Goal: Task Accomplishment & Management: Manage account settings

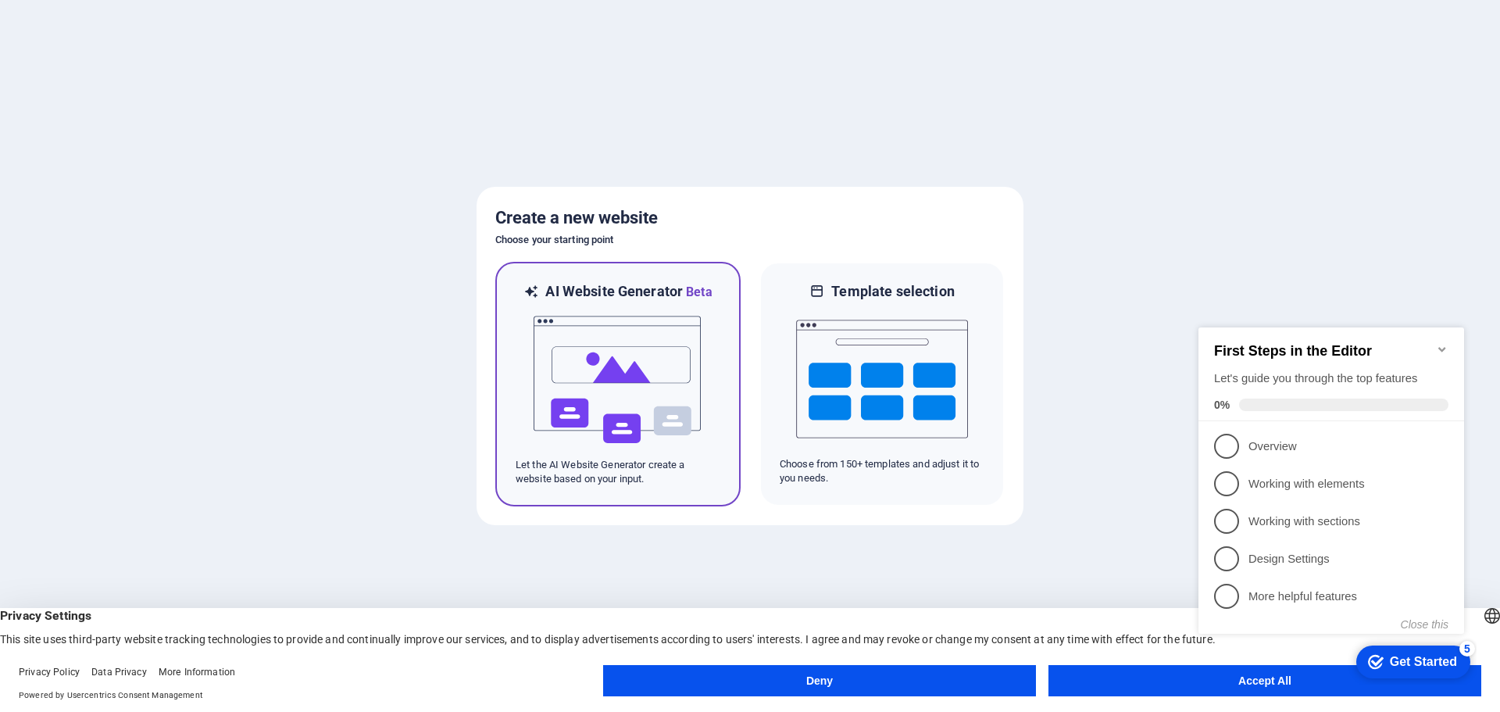
click at [608, 380] on img at bounding box center [618, 380] width 172 height 156
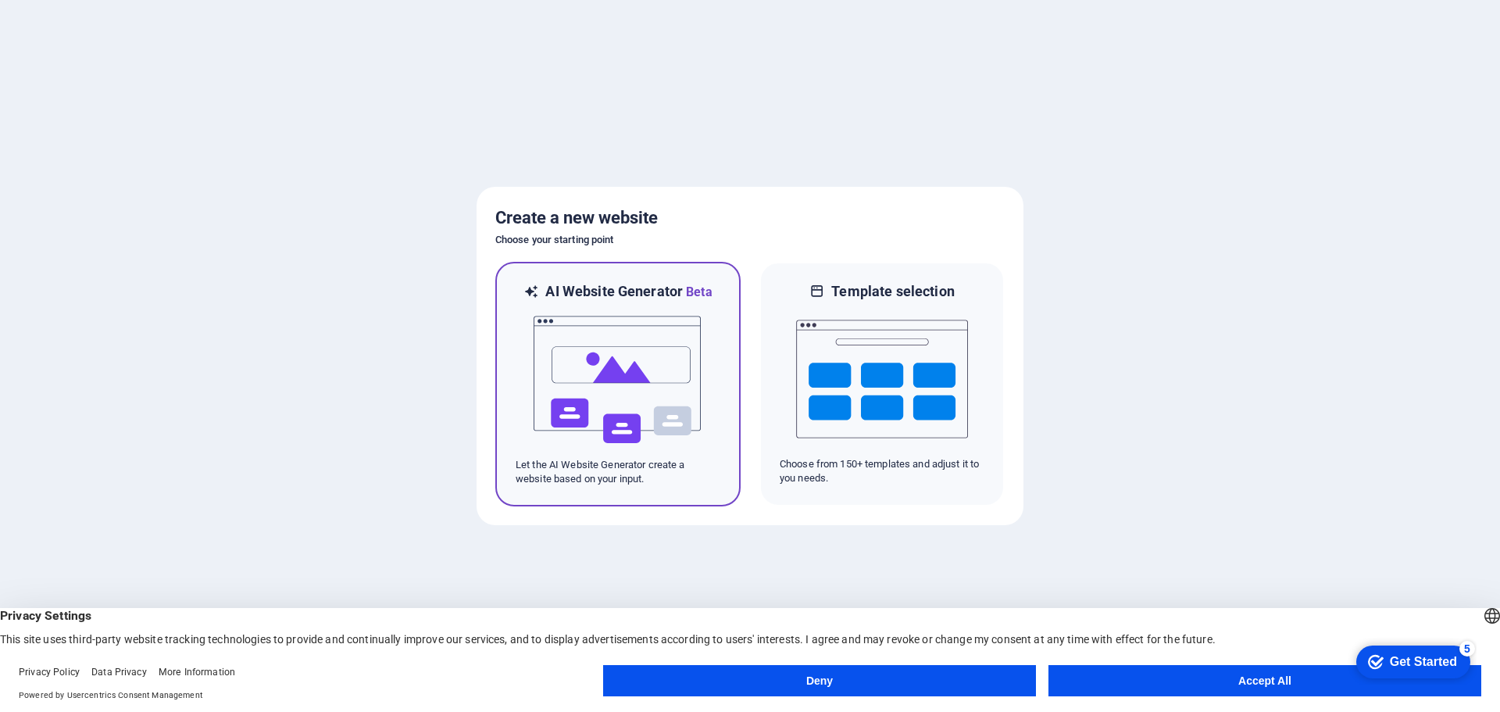
click at [620, 381] on img at bounding box center [618, 380] width 172 height 156
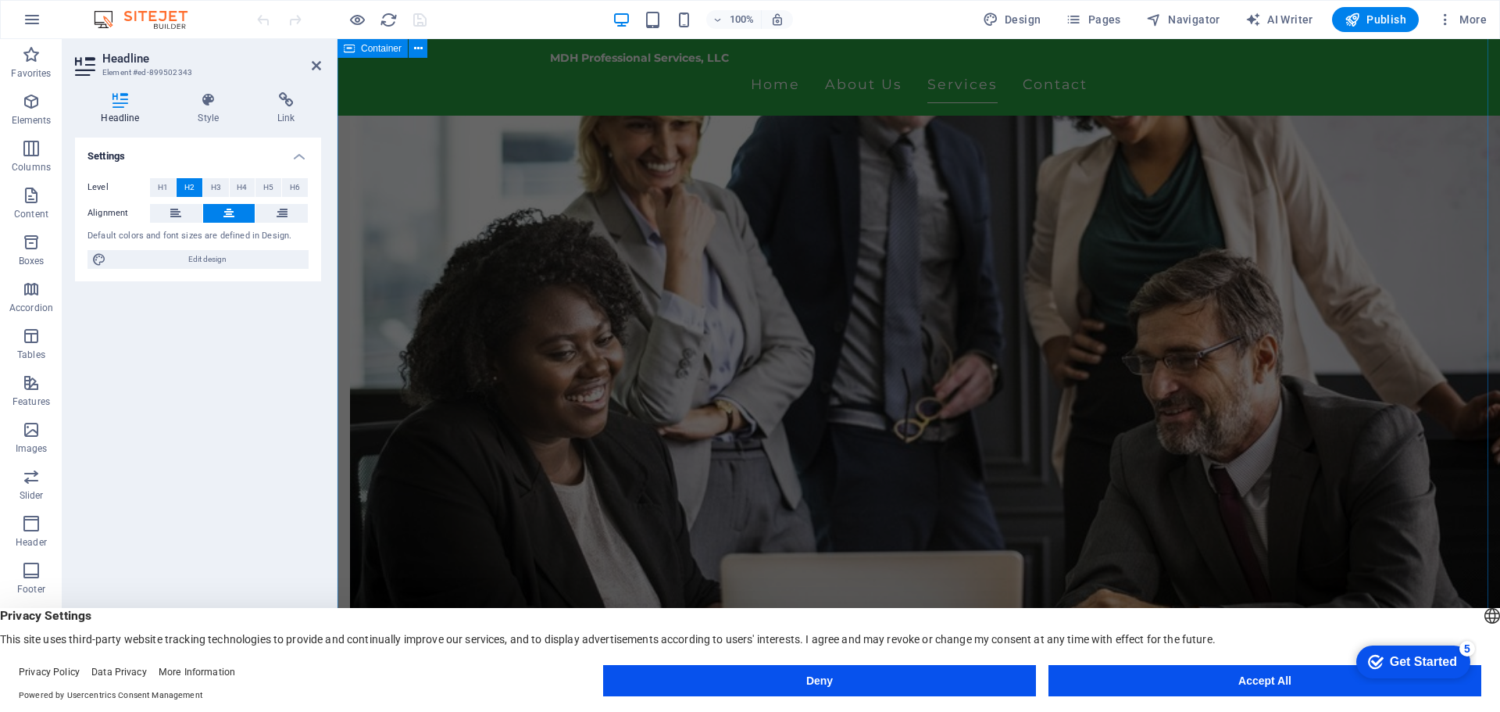
scroll to position [860, 0]
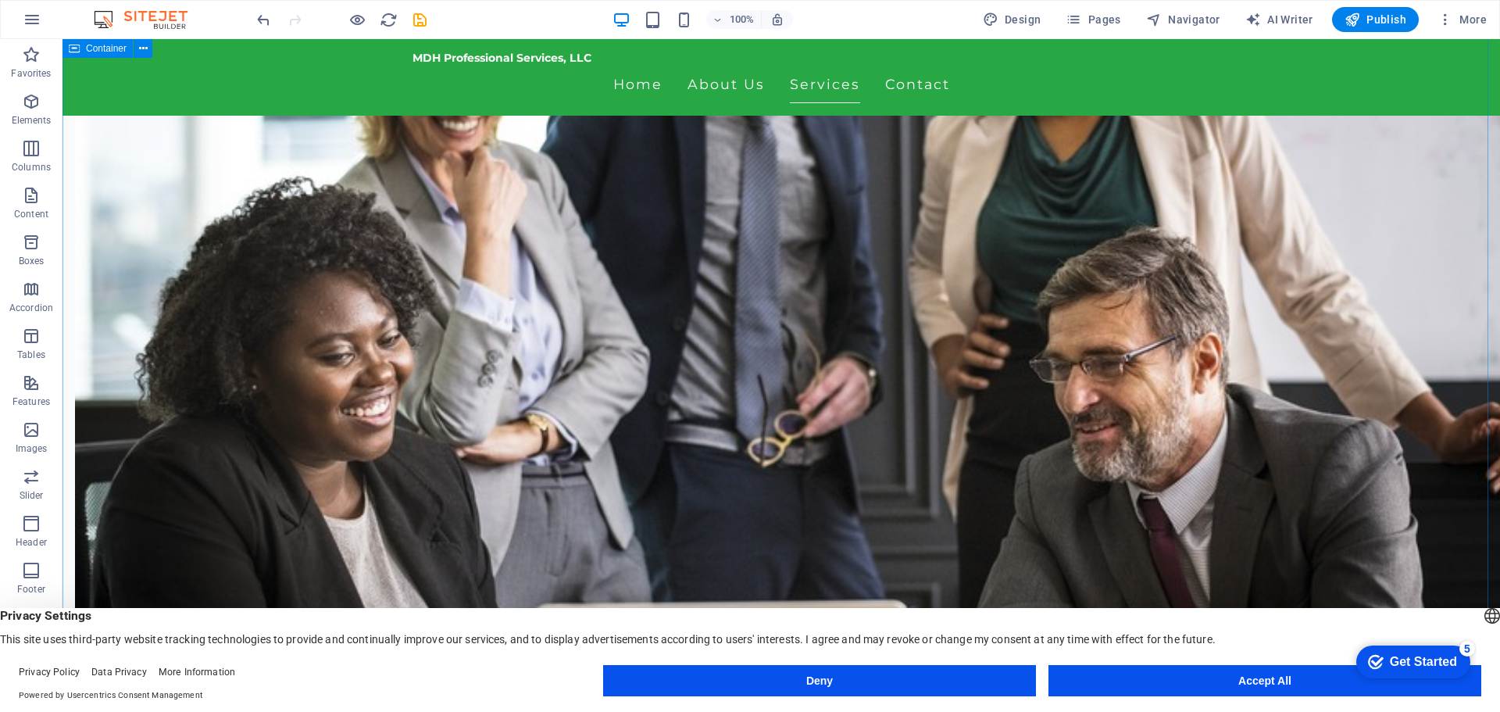
scroll to position [1016, 0]
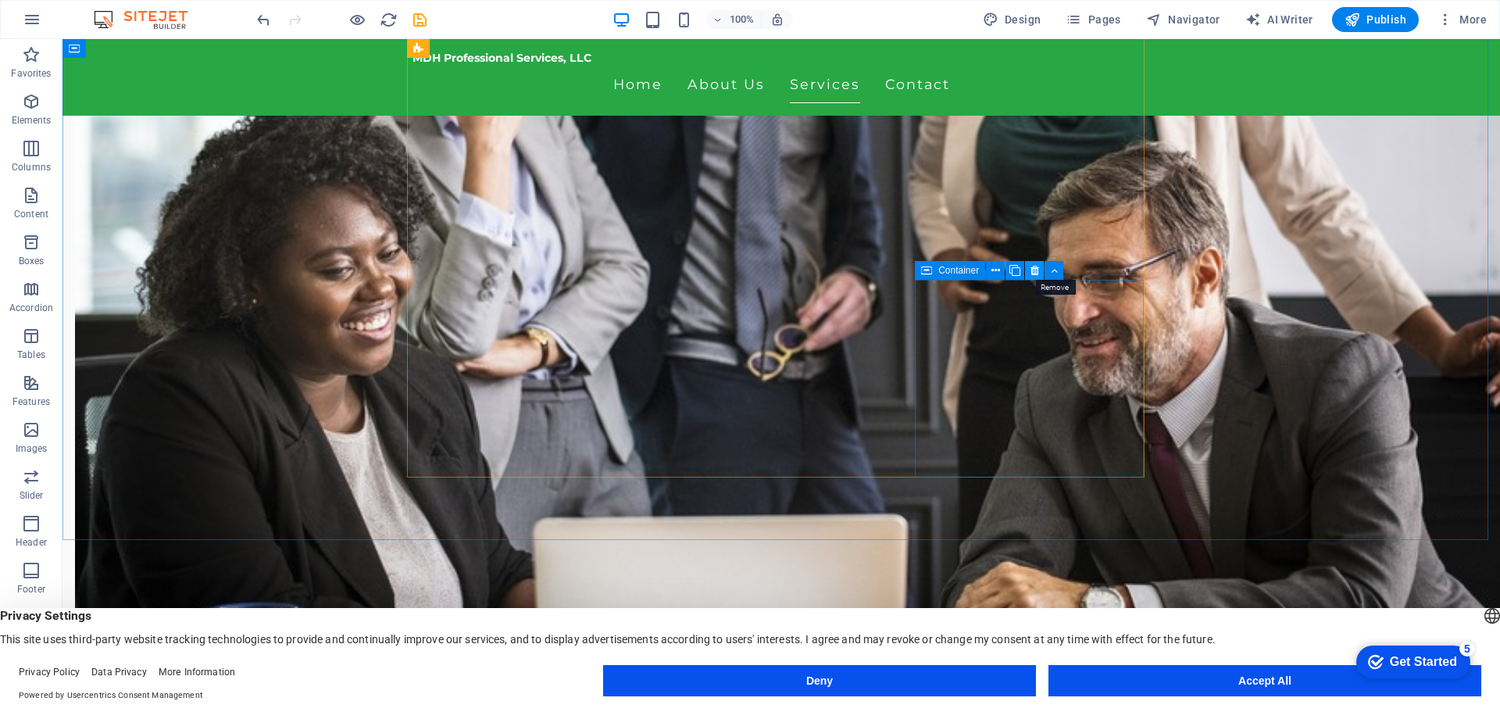
click at [1035, 266] on icon at bounding box center [1035, 271] width 9 height 16
click at [810, 237] on button at bounding box center [805, 242] width 19 height 19
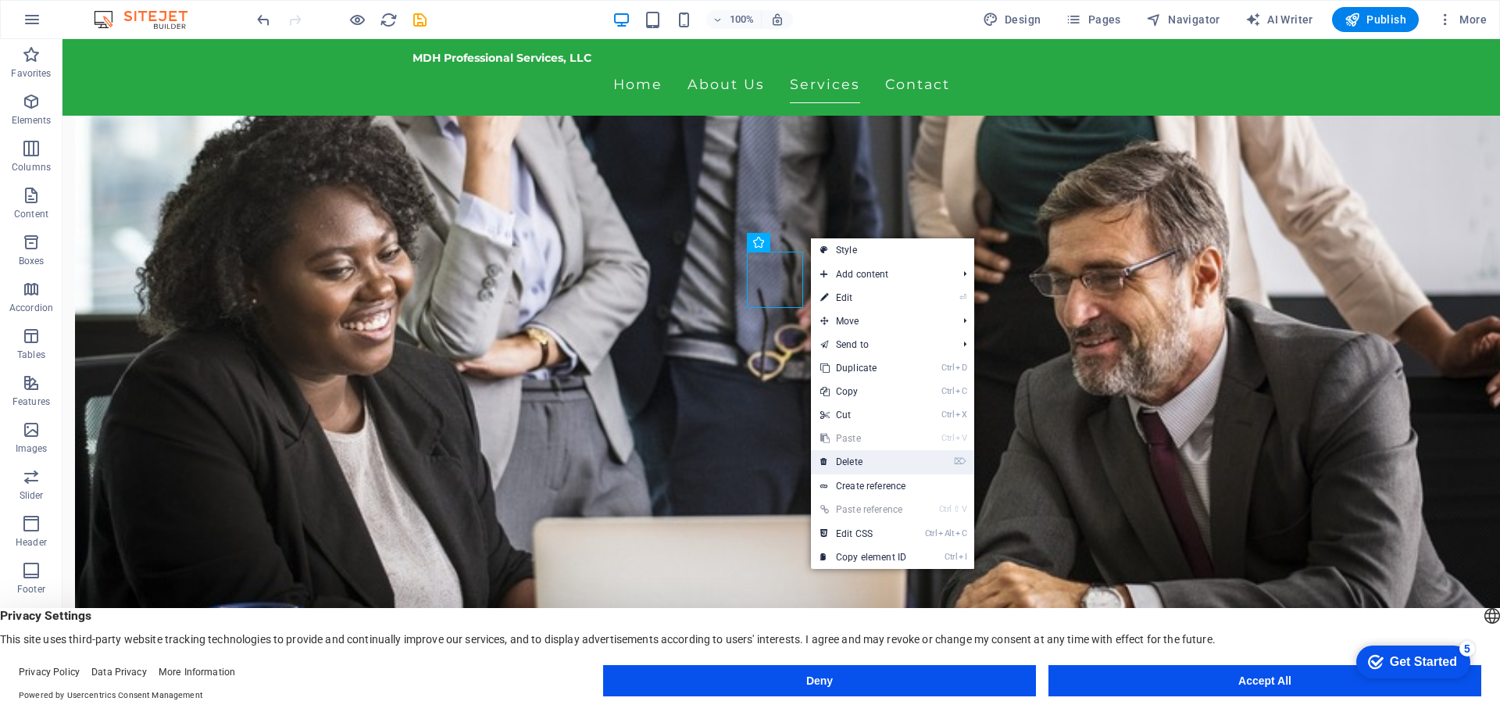
click at [862, 459] on link "⌦ Delete" at bounding box center [863, 461] width 105 height 23
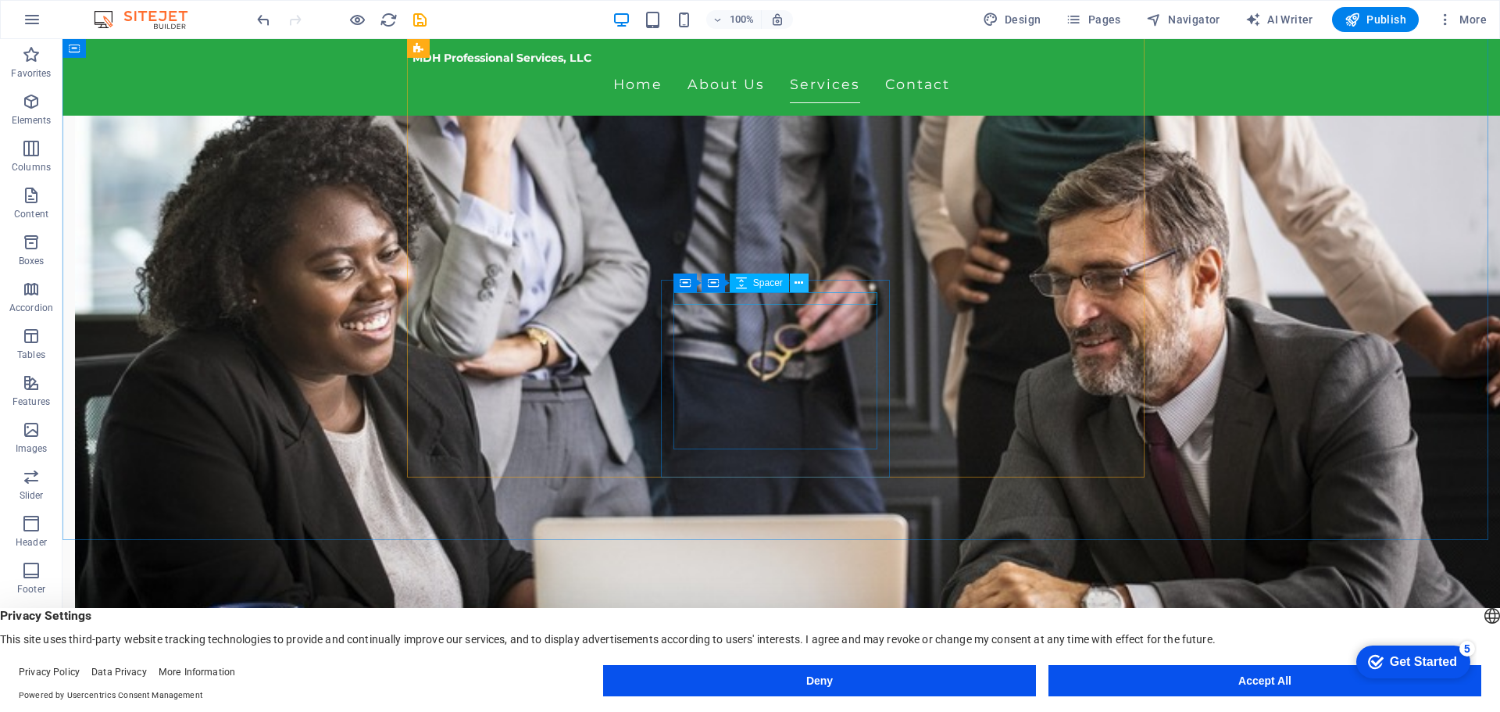
click at [797, 288] on icon at bounding box center [799, 283] width 9 height 16
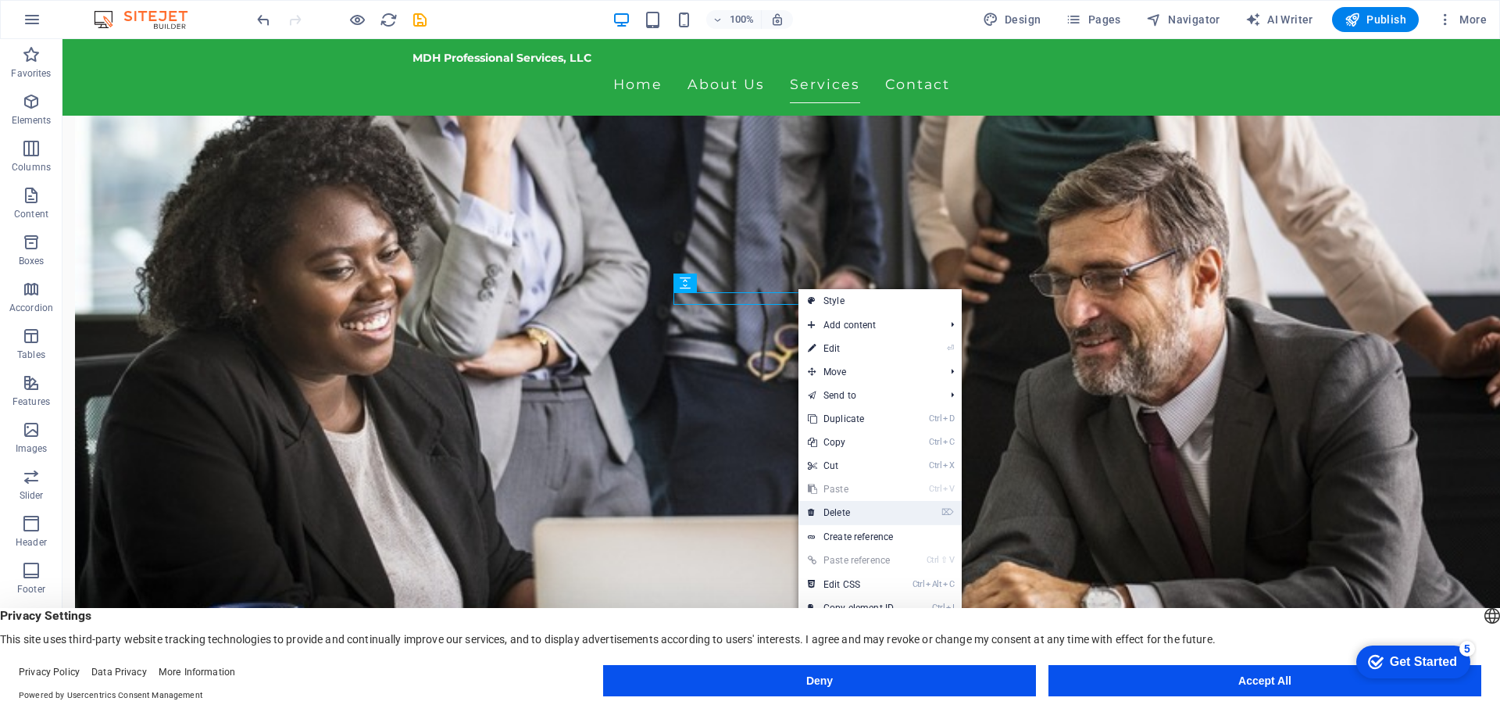
click at [847, 508] on link "⌦ Delete" at bounding box center [851, 512] width 105 height 23
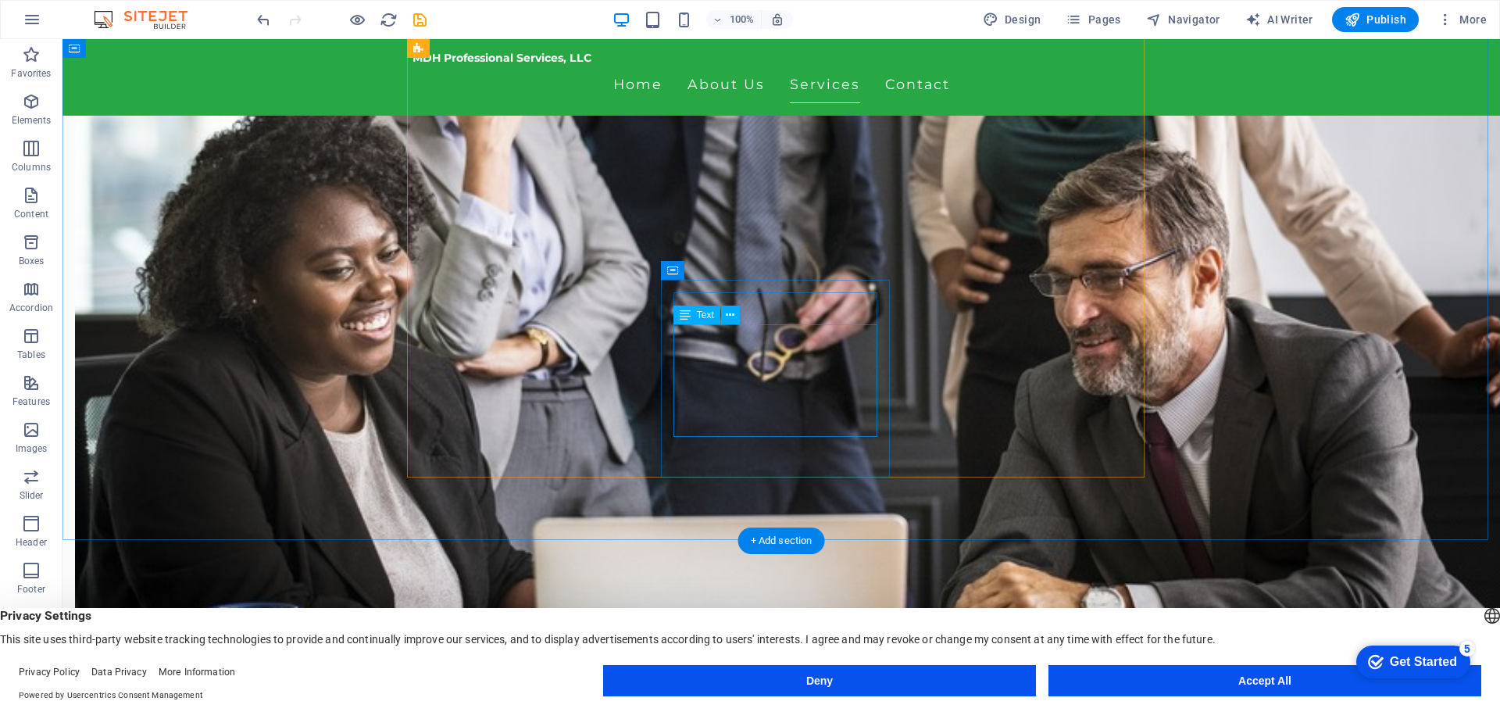
click at [734, 315] on icon at bounding box center [730, 315] width 9 height 16
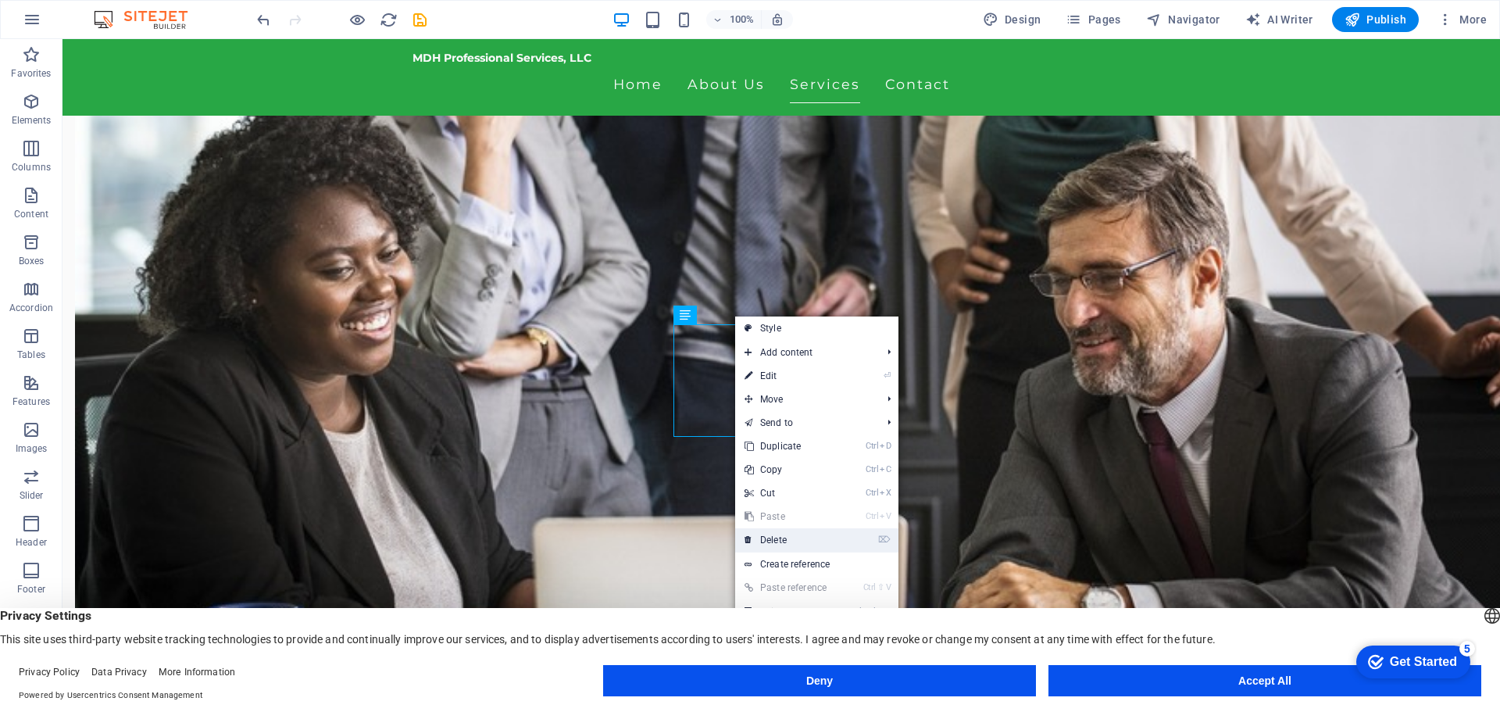
click at [775, 533] on link "⌦ Delete" at bounding box center [787, 539] width 105 height 23
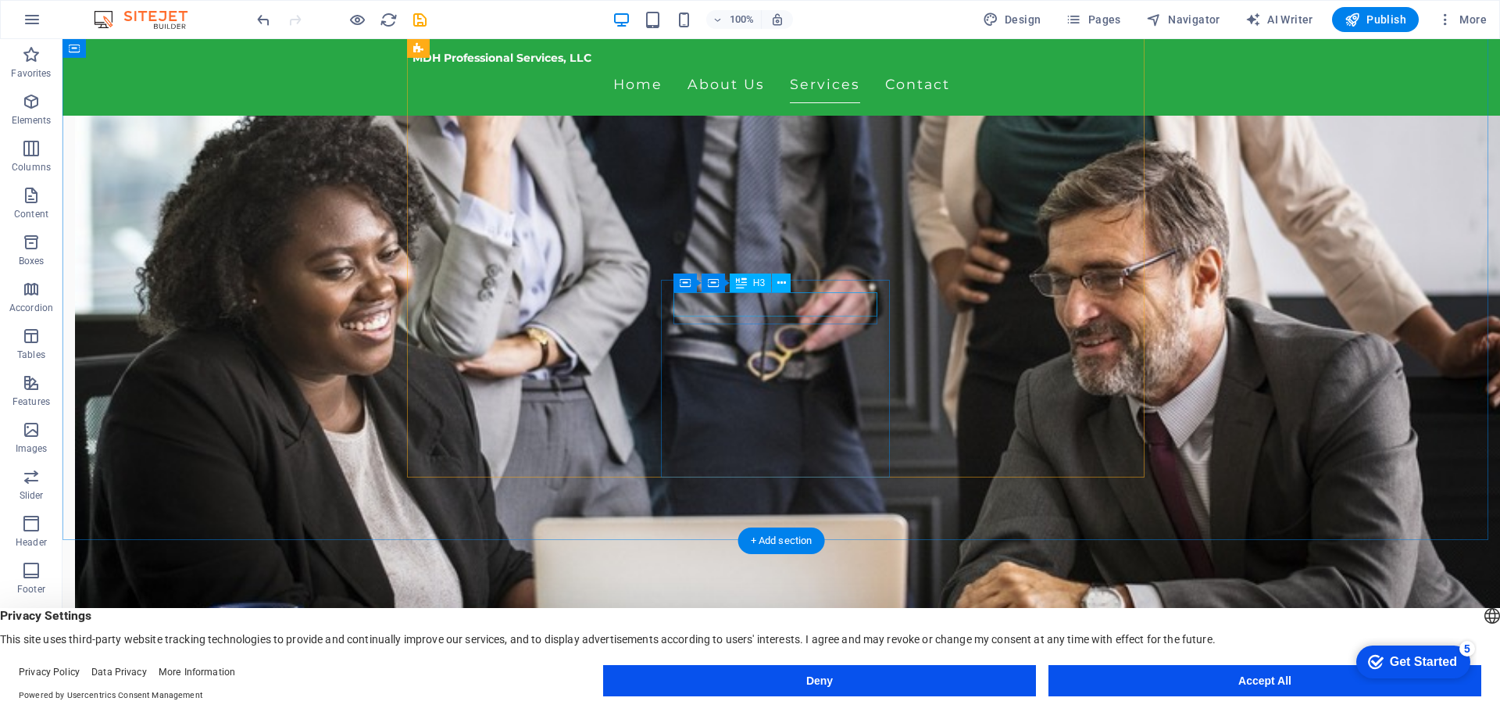
click at [784, 283] on icon at bounding box center [782, 283] width 9 height 16
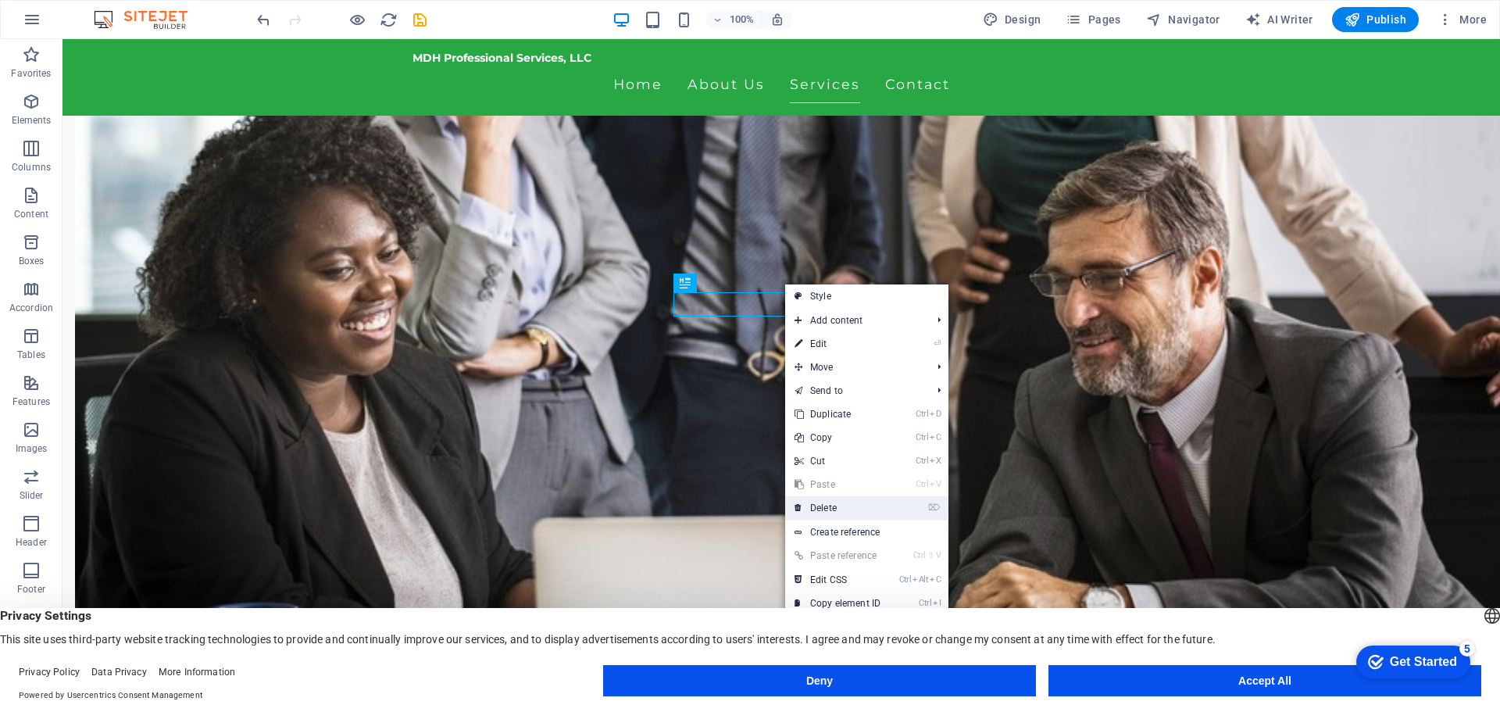
click at [839, 504] on link "⌦ Delete" at bounding box center [837, 507] width 105 height 23
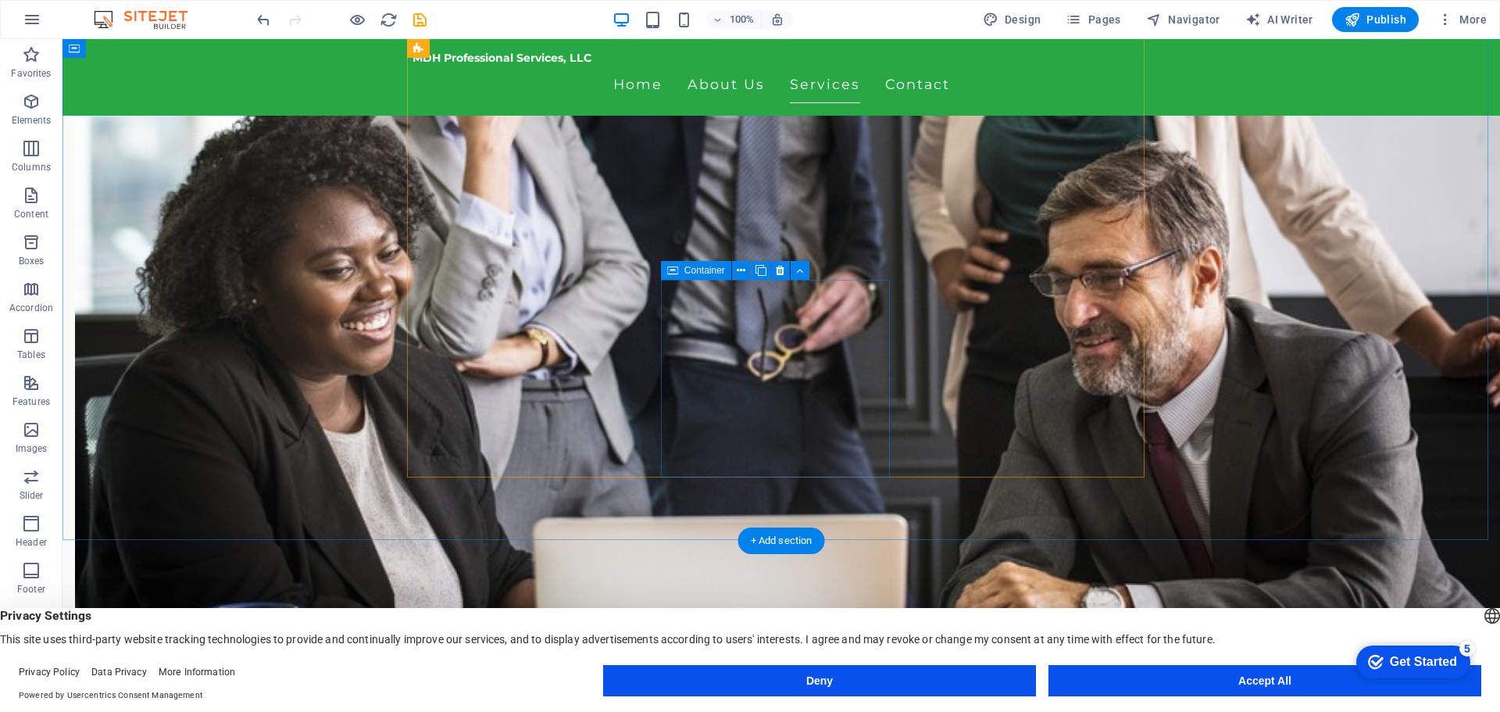
click at [784, 277] on icon at bounding box center [780, 271] width 9 height 16
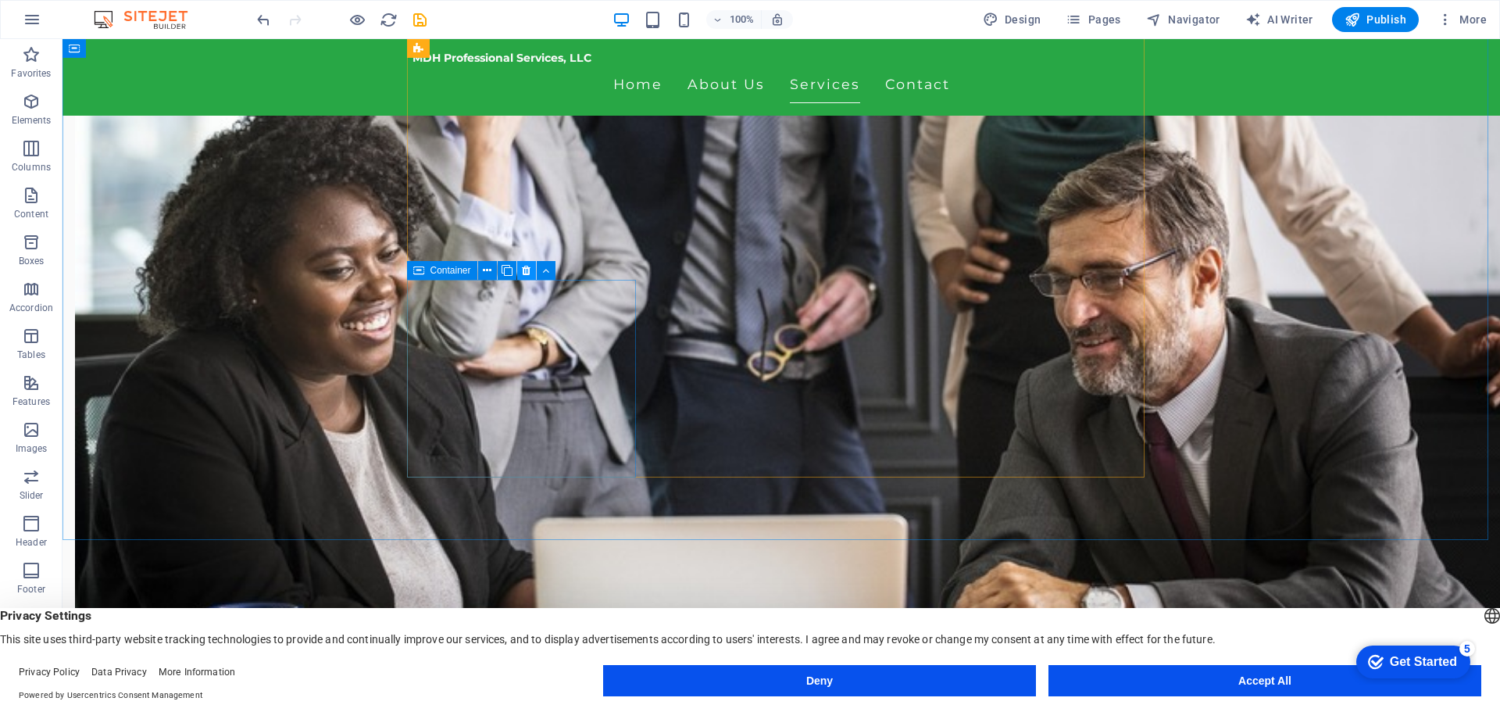
click at [526, 274] on icon at bounding box center [526, 271] width 9 height 16
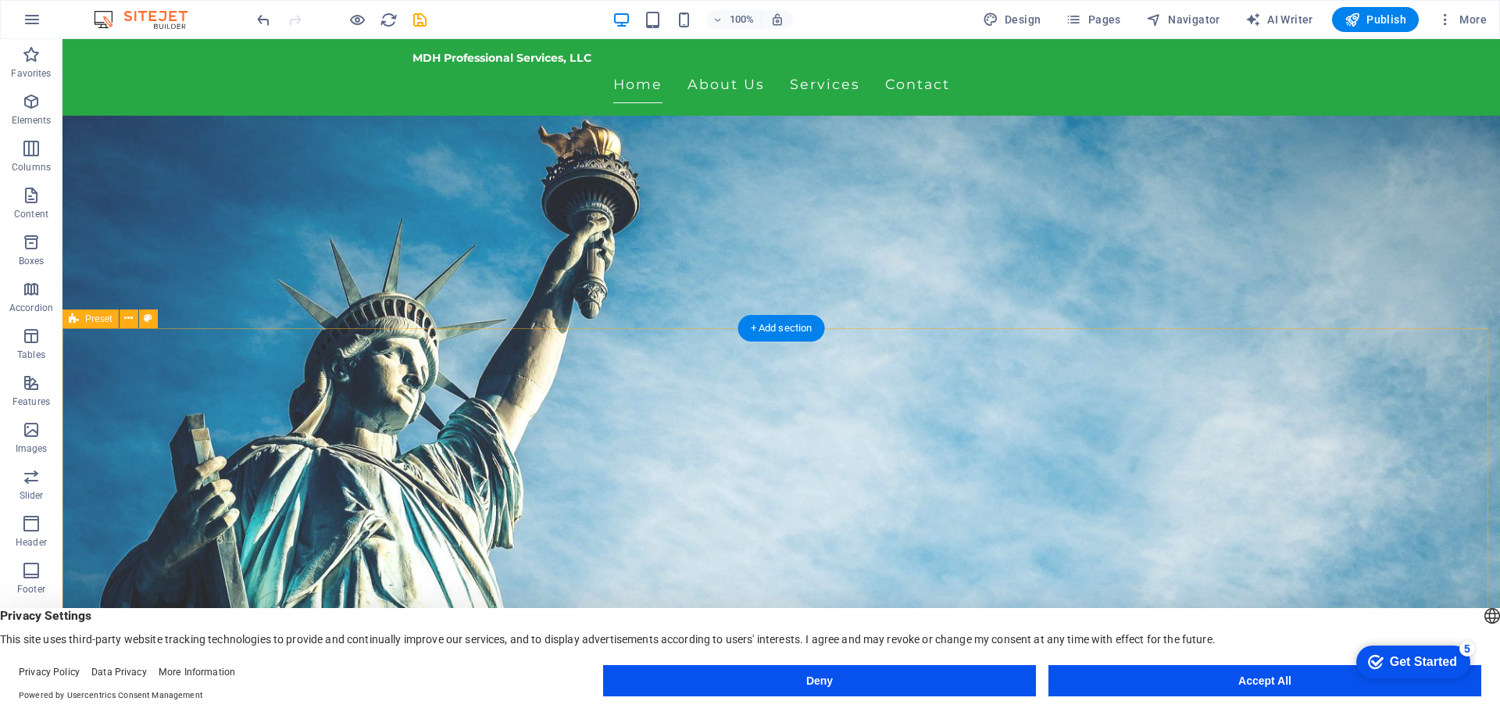
scroll to position [0, 0]
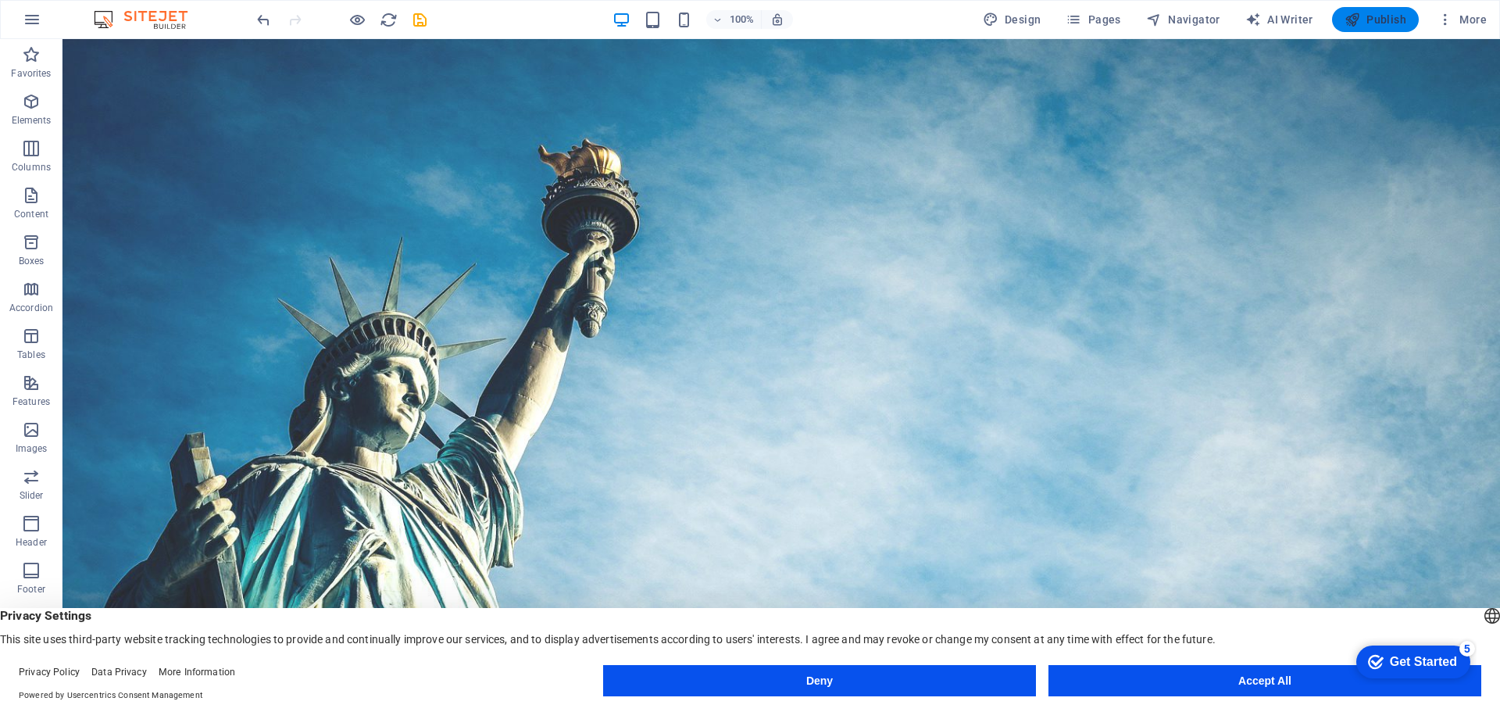
click at [1373, 17] on span "Publish" at bounding box center [1376, 20] width 62 height 16
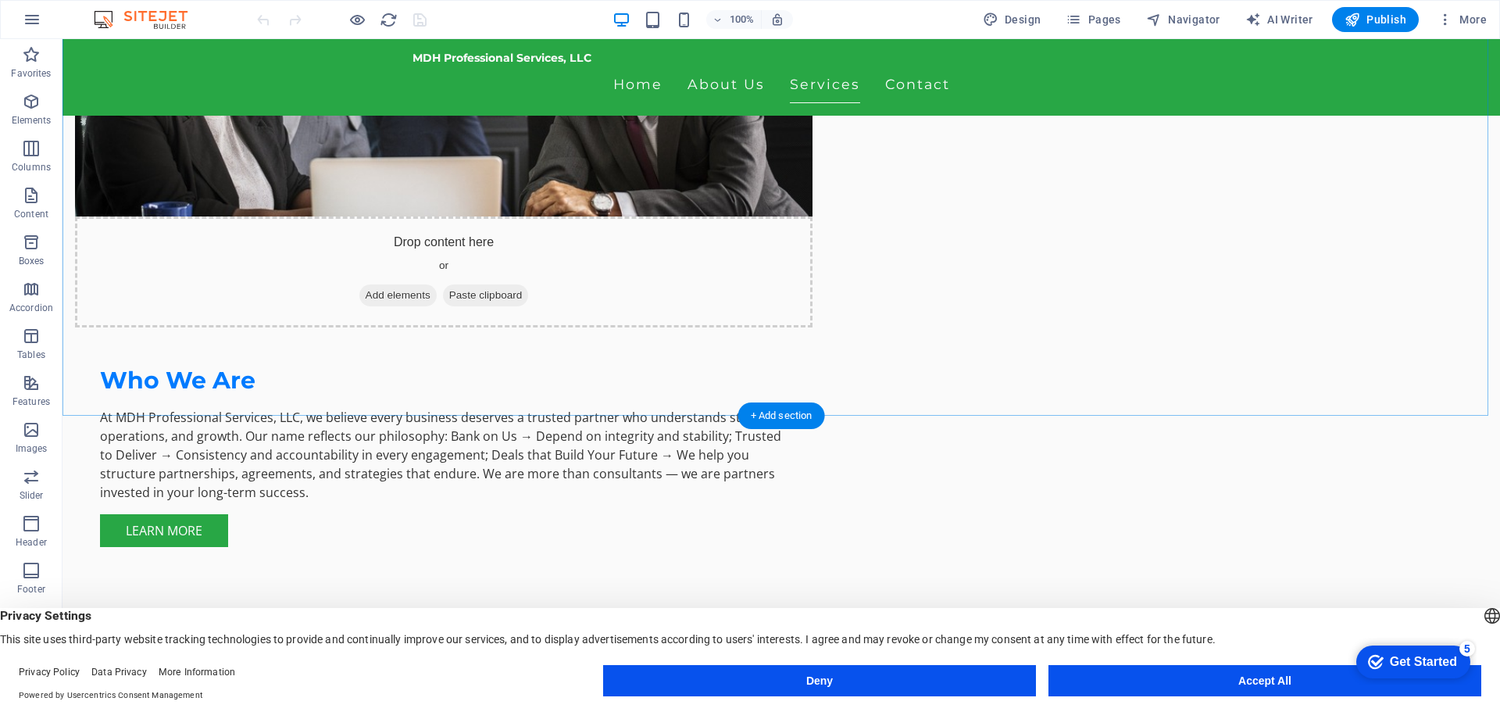
scroll to position [1327, 0]
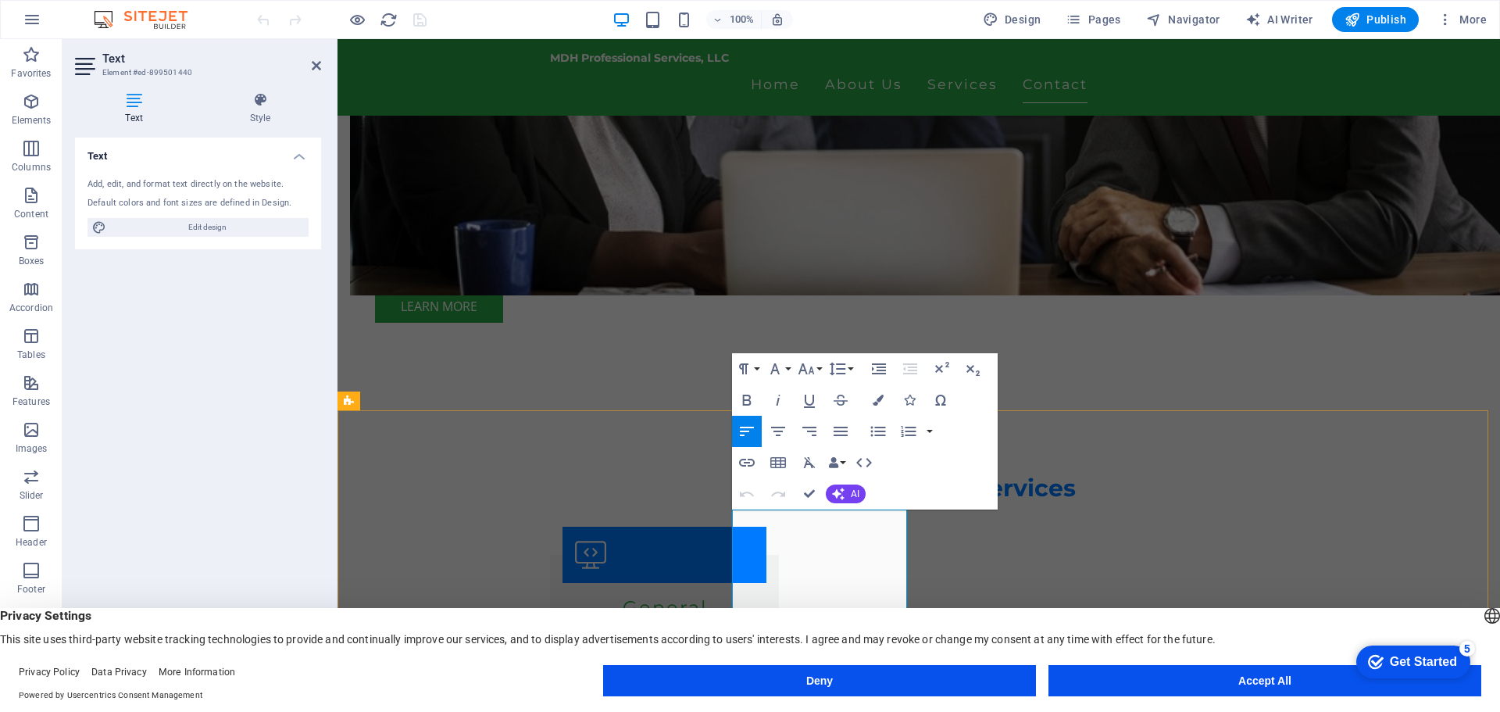
scroll to position [1343, 0]
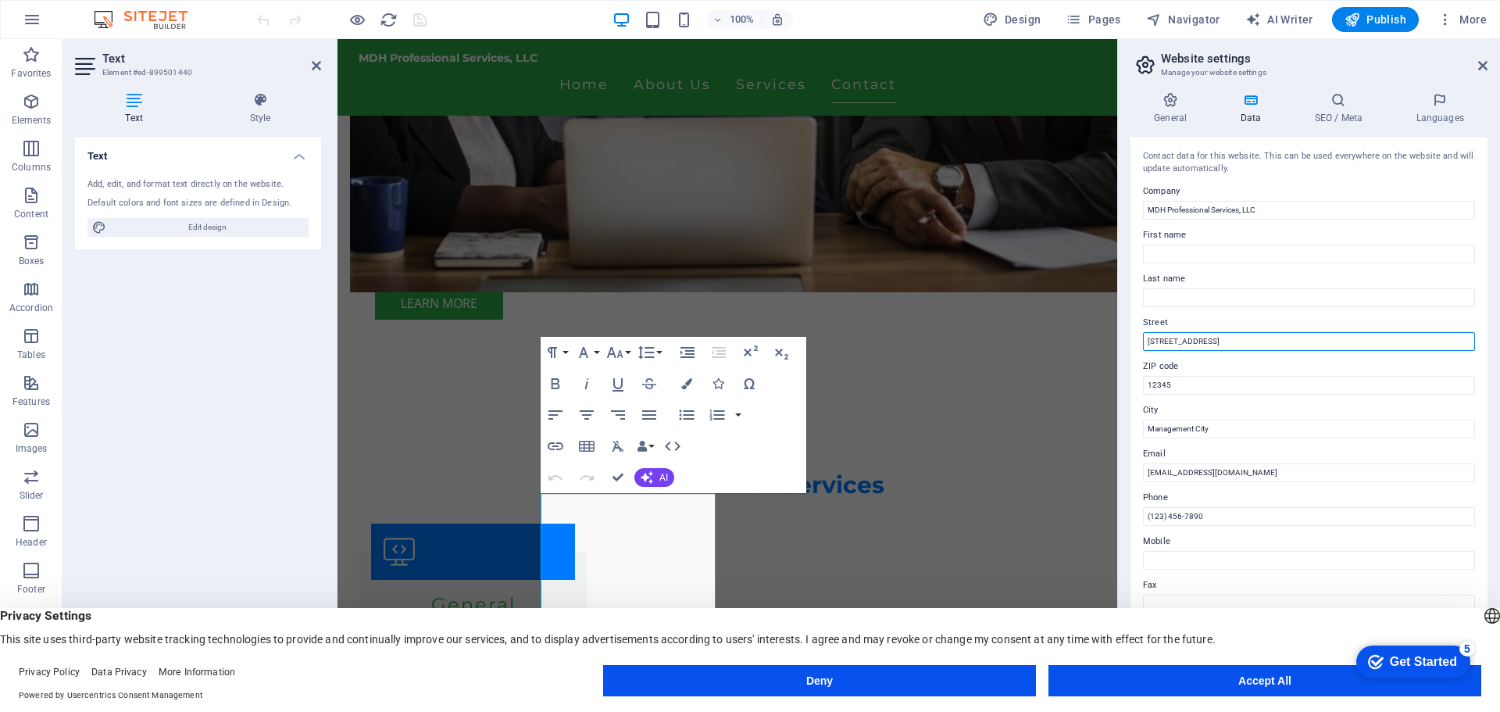
drag, startPoint x: 1221, startPoint y: 342, endPoint x: 1119, endPoint y: 346, distance: 102.5
click at [1127, 346] on div "General Data SEO / Meta Languages Website name [DOMAIN_NAME] Logo Drag files he…" at bounding box center [1309, 383] width 382 height 607
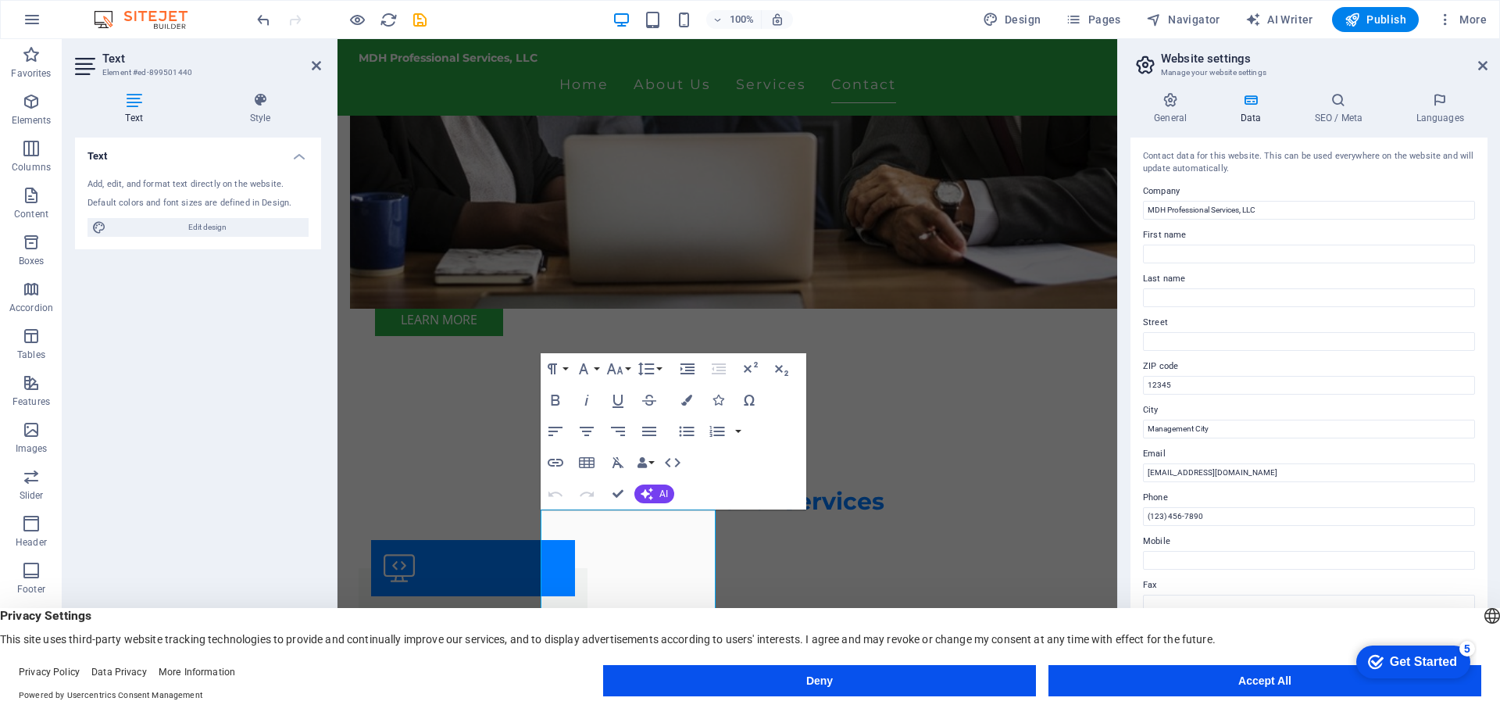
click at [1132, 289] on div "Contact data for this website. This can be used everywhere on the website and w…" at bounding box center [1309, 406] width 357 height 537
drag, startPoint x: 1182, startPoint y: 388, endPoint x: 1135, endPoint y: 398, distance: 47.8
click at [1135, 398] on div "Contact data for this website. This can be used everywhere on the website and w…" at bounding box center [1309, 406] width 357 height 537
drag, startPoint x: 1196, startPoint y: 331, endPoint x: 1200, endPoint y: 338, distance: 8.0
click at [1196, 331] on div "Street" at bounding box center [1309, 332] width 332 height 38
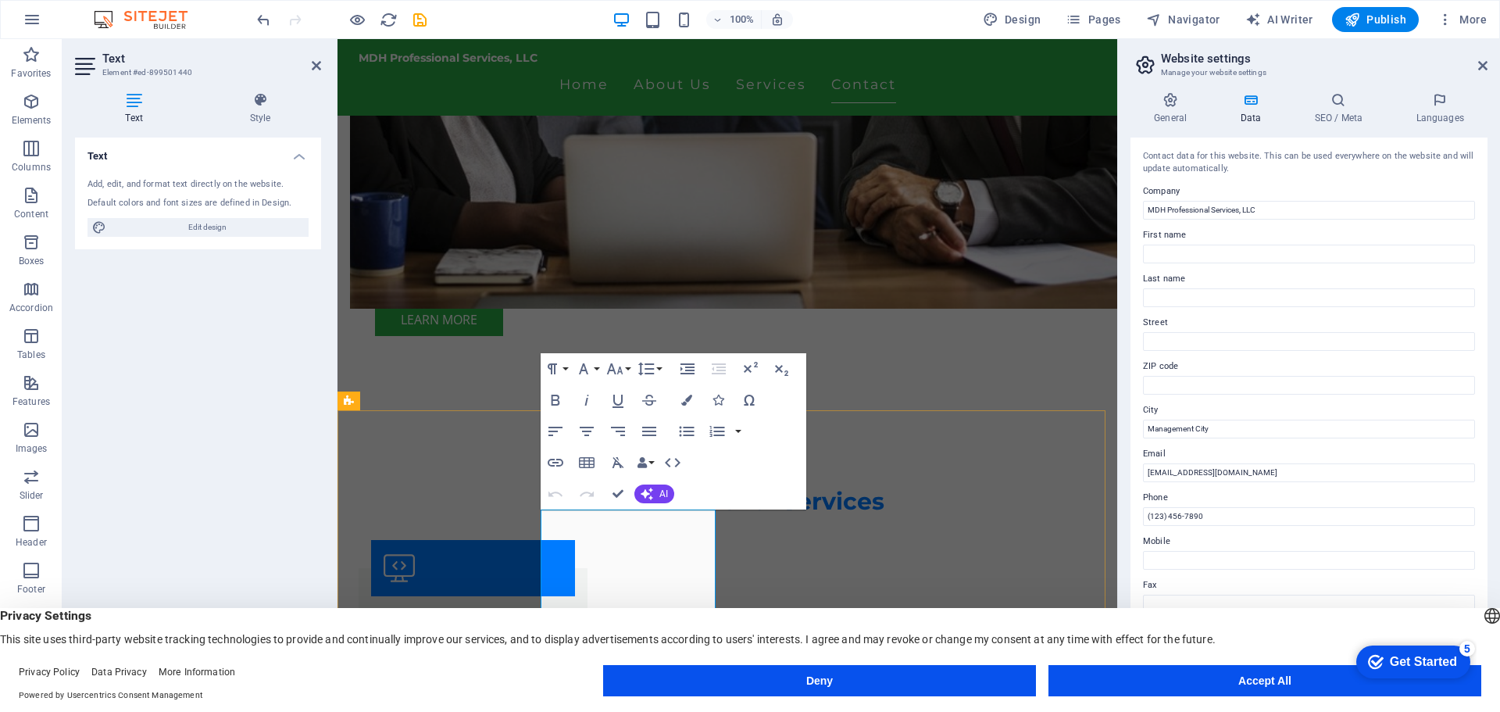
drag, startPoint x: 543, startPoint y: 535, endPoint x: 578, endPoint y: 513, distance: 40.3
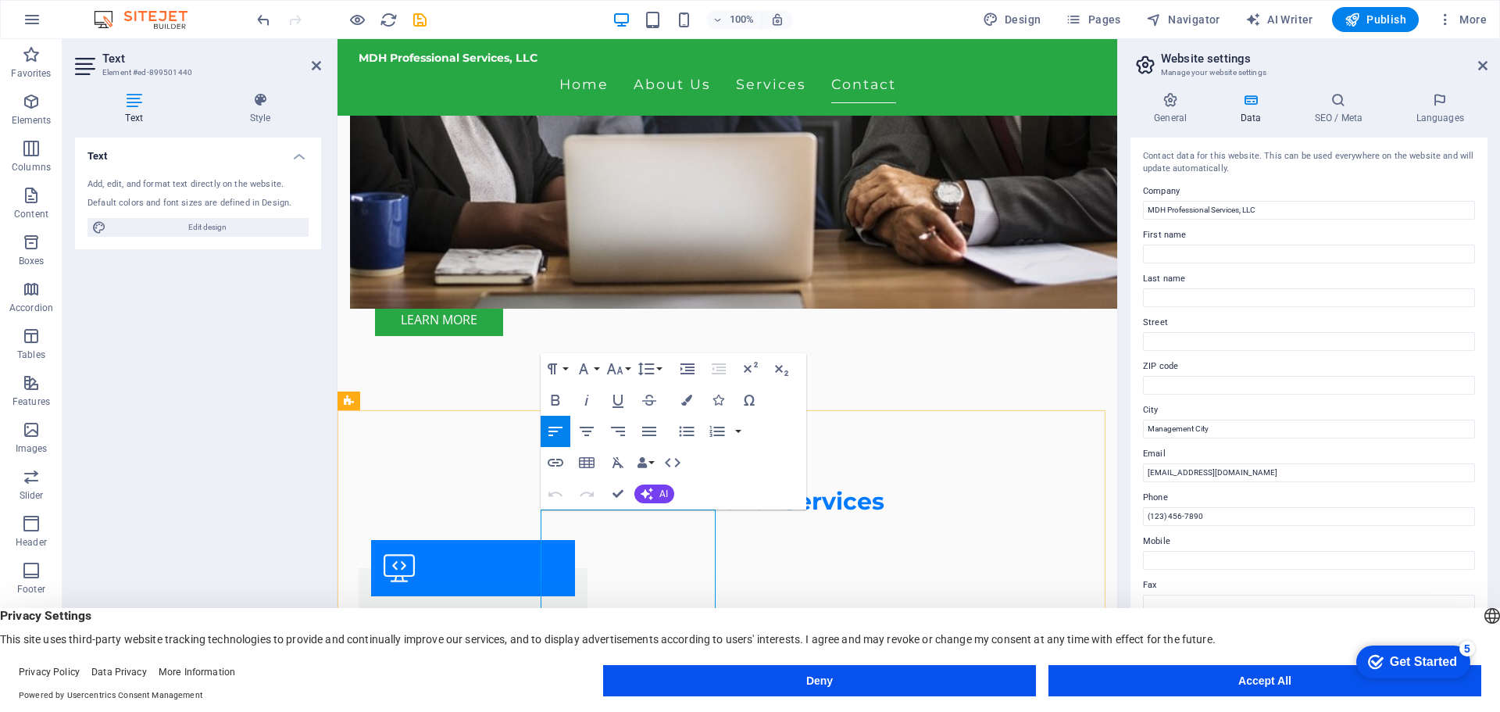
drag, startPoint x: 645, startPoint y: 539, endPoint x: 539, endPoint y: 546, distance: 105.7
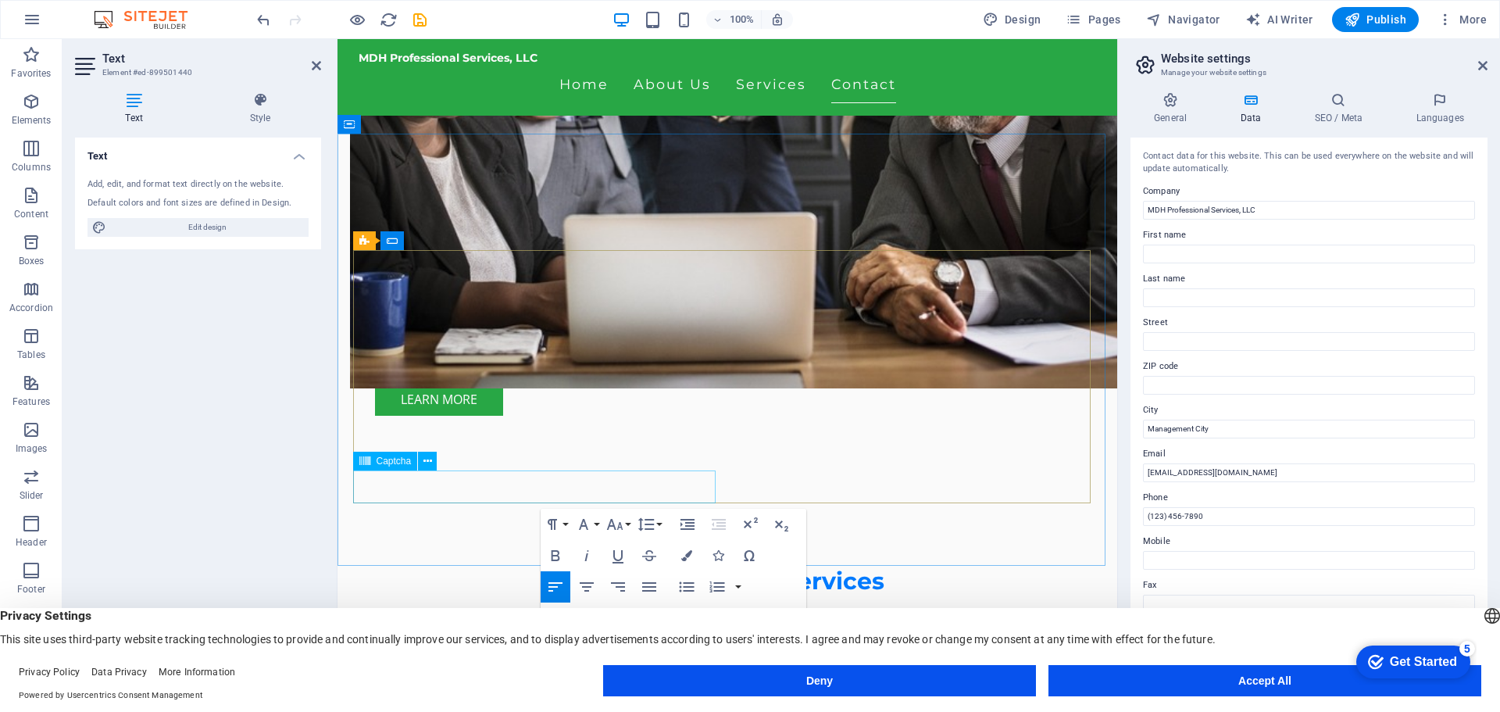
scroll to position [1343, 0]
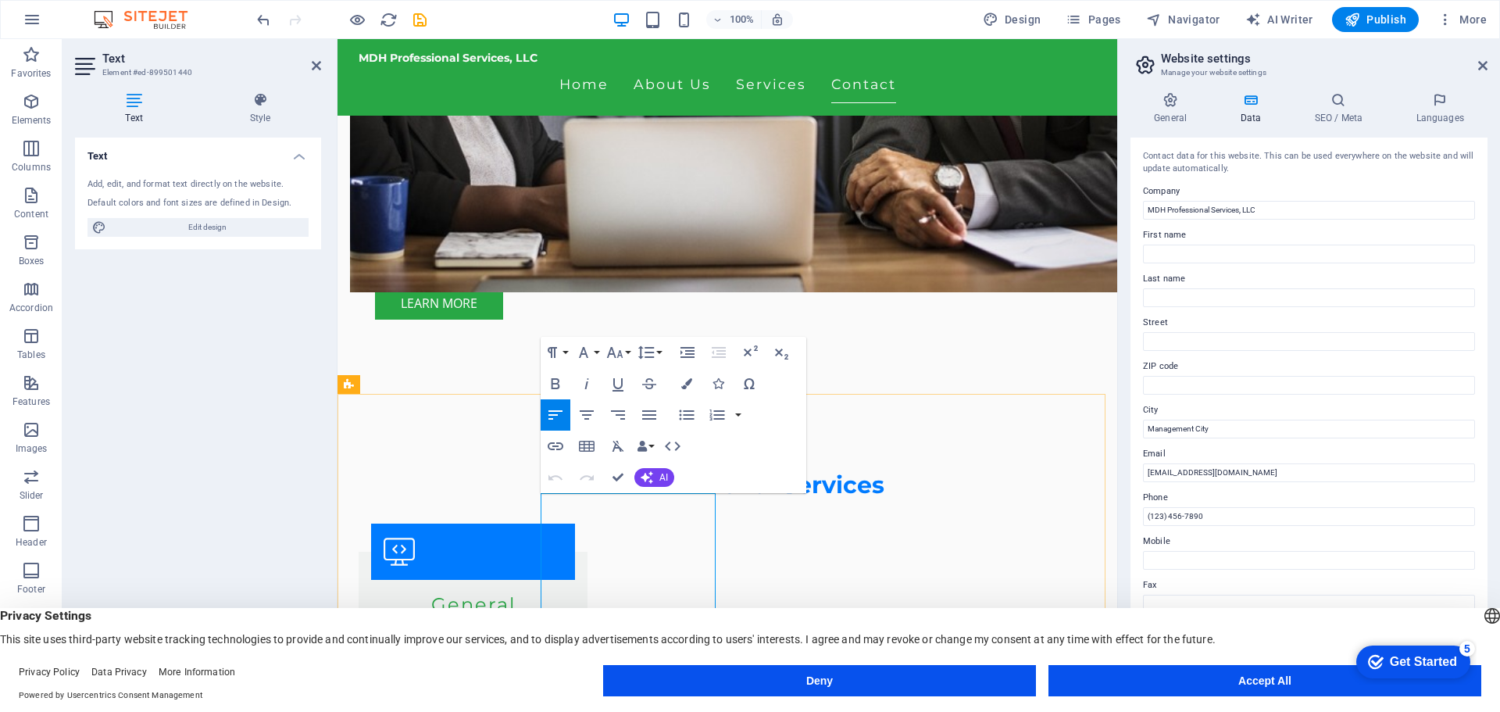
click at [1225, 432] on input "Management City" at bounding box center [1309, 429] width 332 height 19
drag, startPoint x: 1224, startPoint y: 431, endPoint x: 1129, endPoint y: 445, distance: 95.7
click at [1135, 444] on div "Contact data for this website. This can be used everywhere on the website and w…" at bounding box center [1309, 406] width 357 height 537
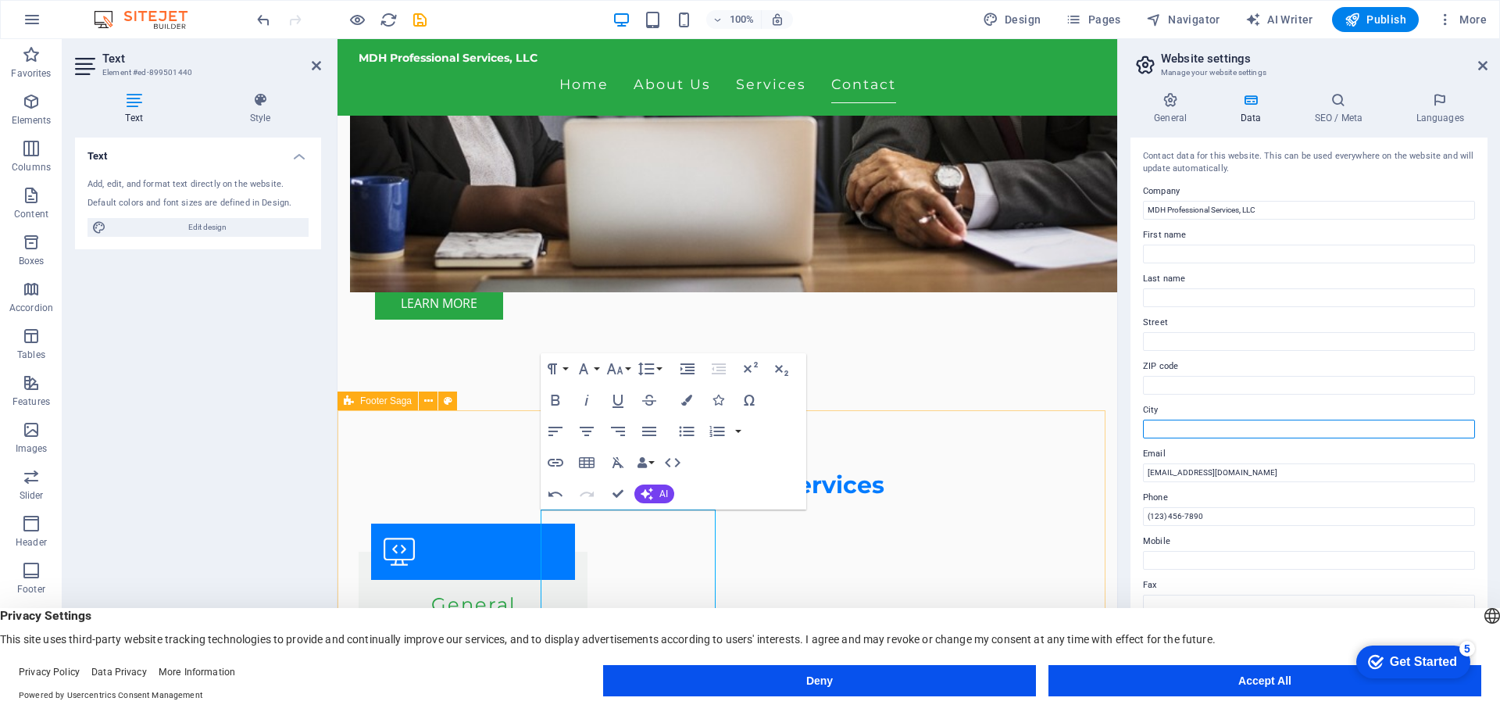
scroll to position [1327, 0]
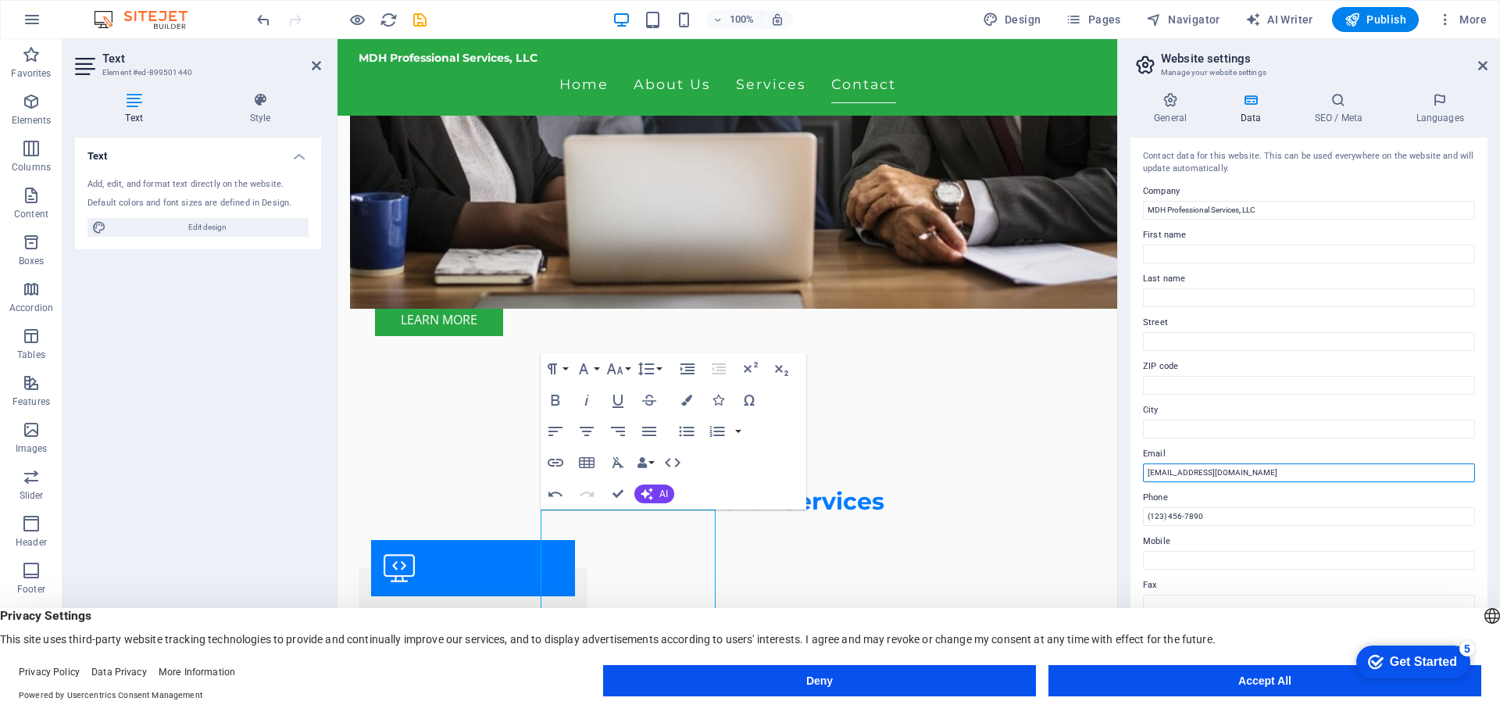
click at [1297, 481] on body "MDH Professional Services, LLC Home Favorites Elements Columns Content Boxes Ac…" at bounding box center [750, 356] width 1500 height 712
drag, startPoint x: 1291, startPoint y: 472, endPoint x: 1255, endPoint y: 476, distance: 36.2
click at [1255, 476] on input "[EMAIL_ADDRESS][DOMAIN_NAME]" at bounding box center [1309, 472] width 332 height 19
click at [1180, 445] on label "Email" at bounding box center [1309, 454] width 332 height 19
click at [1180, 463] on input "[EMAIL_ADDRESS][DOMAIN_NAME]" at bounding box center [1309, 472] width 332 height 19
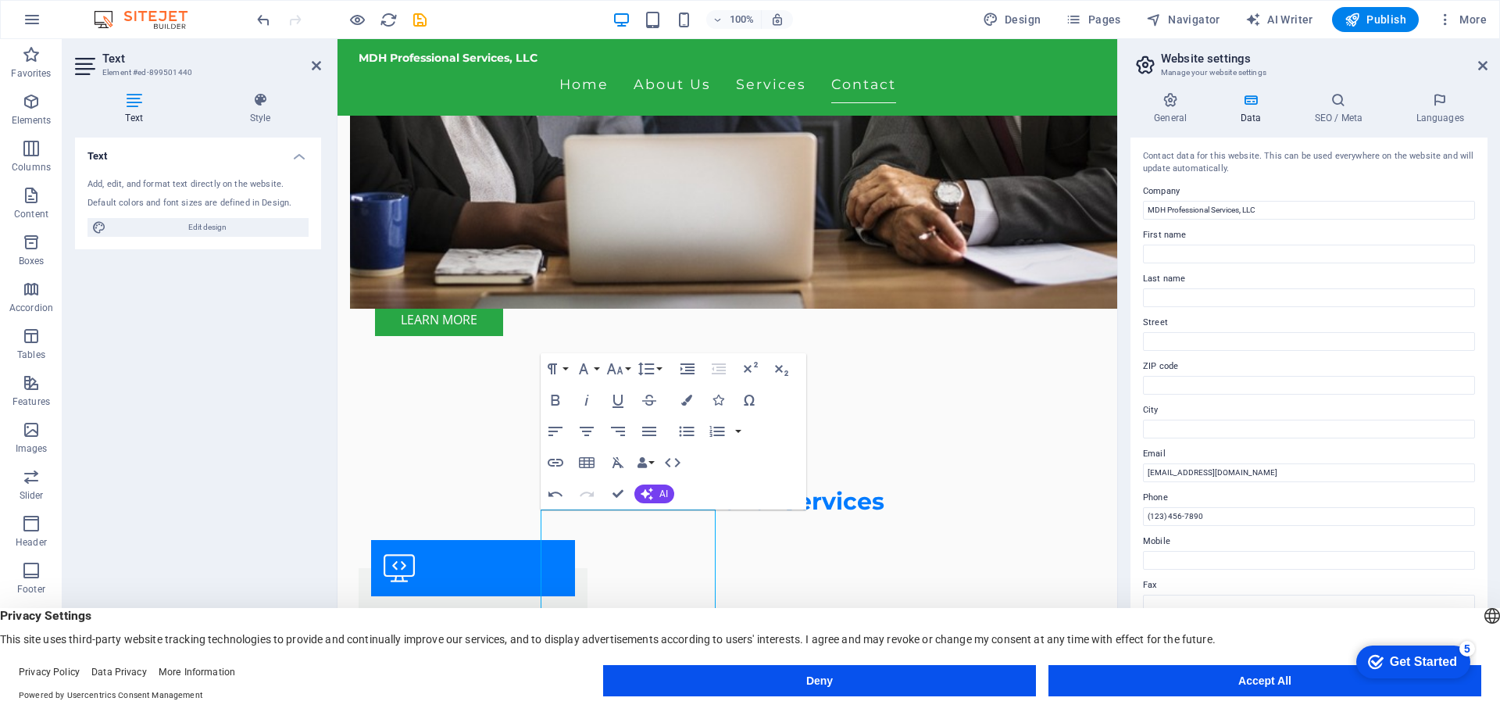
click at [1231, 449] on label "Email" at bounding box center [1309, 454] width 332 height 19
click at [1231, 463] on input "[EMAIL_ADDRESS][DOMAIN_NAME]" at bounding box center [1309, 472] width 332 height 19
drag, startPoint x: 1550, startPoint y: 557, endPoint x: 1102, endPoint y: 539, distance: 448.9
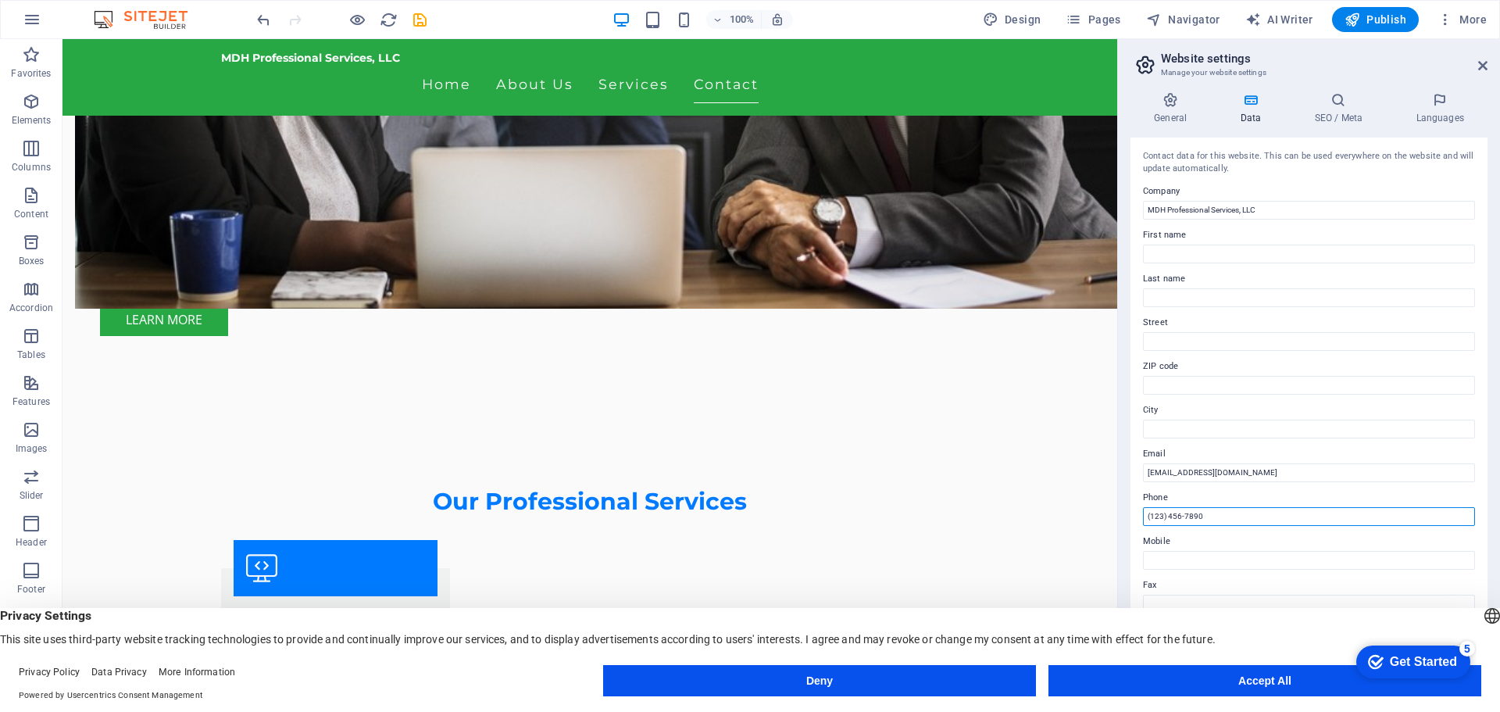
click at [1209, 513] on input "(123) 456-7890" at bounding box center [1309, 516] width 332 height 19
drag, startPoint x: 1218, startPoint y: 511, endPoint x: 1143, endPoint y: 509, distance: 75.8
click at [1143, 509] on div "Contact data for this website. This can be used everywhere on the website and w…" at bounding box center [1309, 406] width 357 height 537
drag, startPoint x: 1300, startPoint y: 471, endPoint x: 1121, endPoint y: 482, distance: 178.5
click at [1121, 482] on div "General Data SEO / Meta Languages Website name [DOMAIN_NAME] Logo Drag files he…" at bounding box center [1309, 383] width 382 height 607
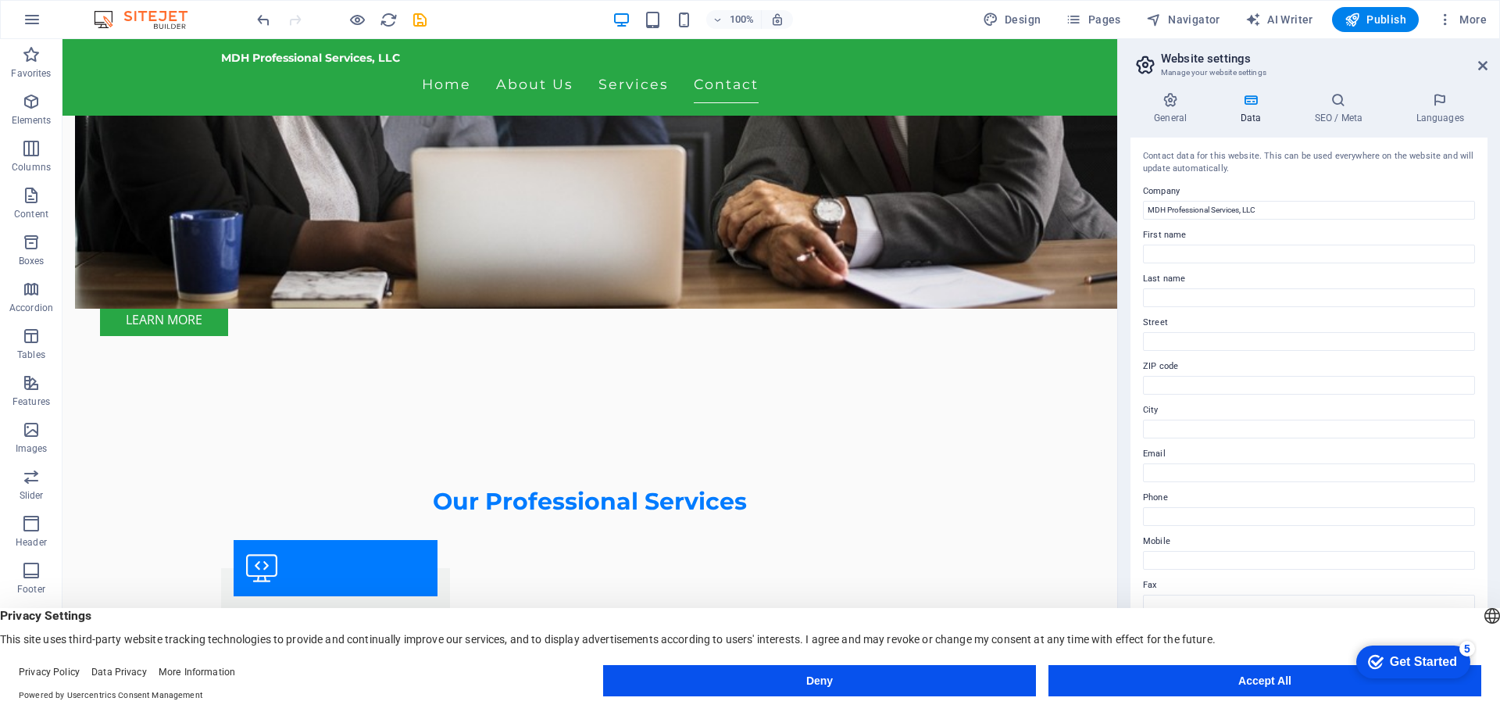
click at [1121, 437] on div "General Data SEO / Meta Languages Website name [DOMAIN_NAME] Logo Drag files he…" at bounding box center [1309, 383] width 382 height 607
click at [1263, 680] on button "Accept All" at bounding box center [1265, 680] width 433 height 31
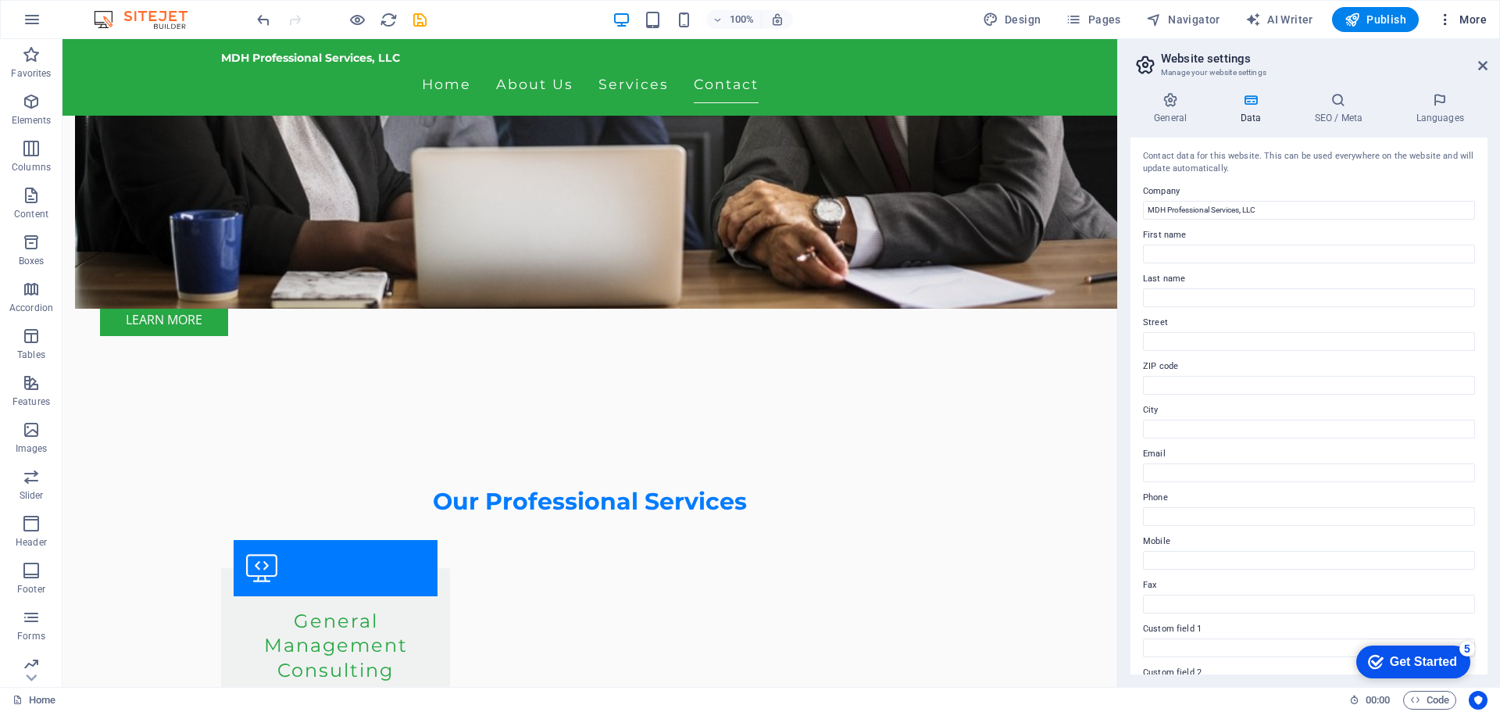
click at [1447, 21] on icon "button" at bounding box center [1446, 20] width 16 height 16
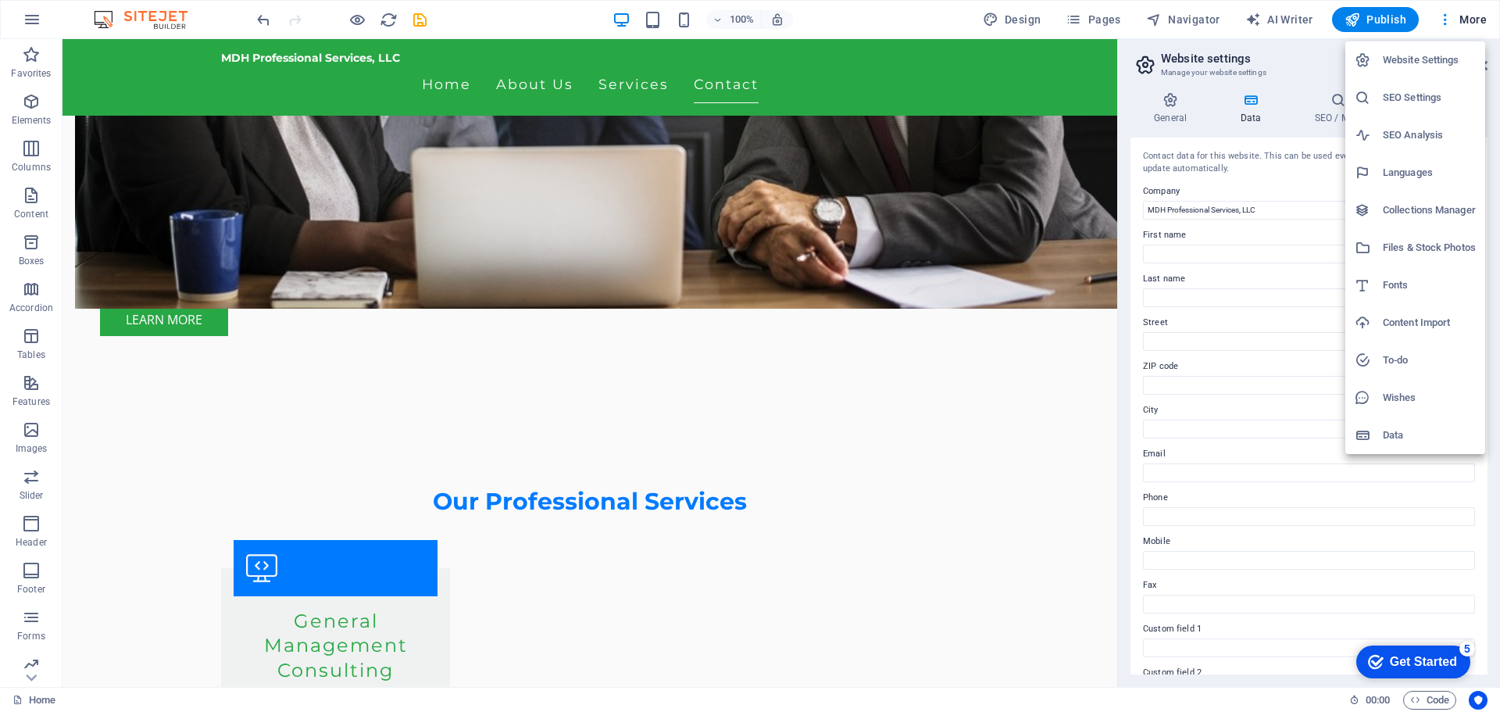
click at [1407, 89] on h6 "SEO Settings" at bounding box center [1429, 97] width 93 height 19
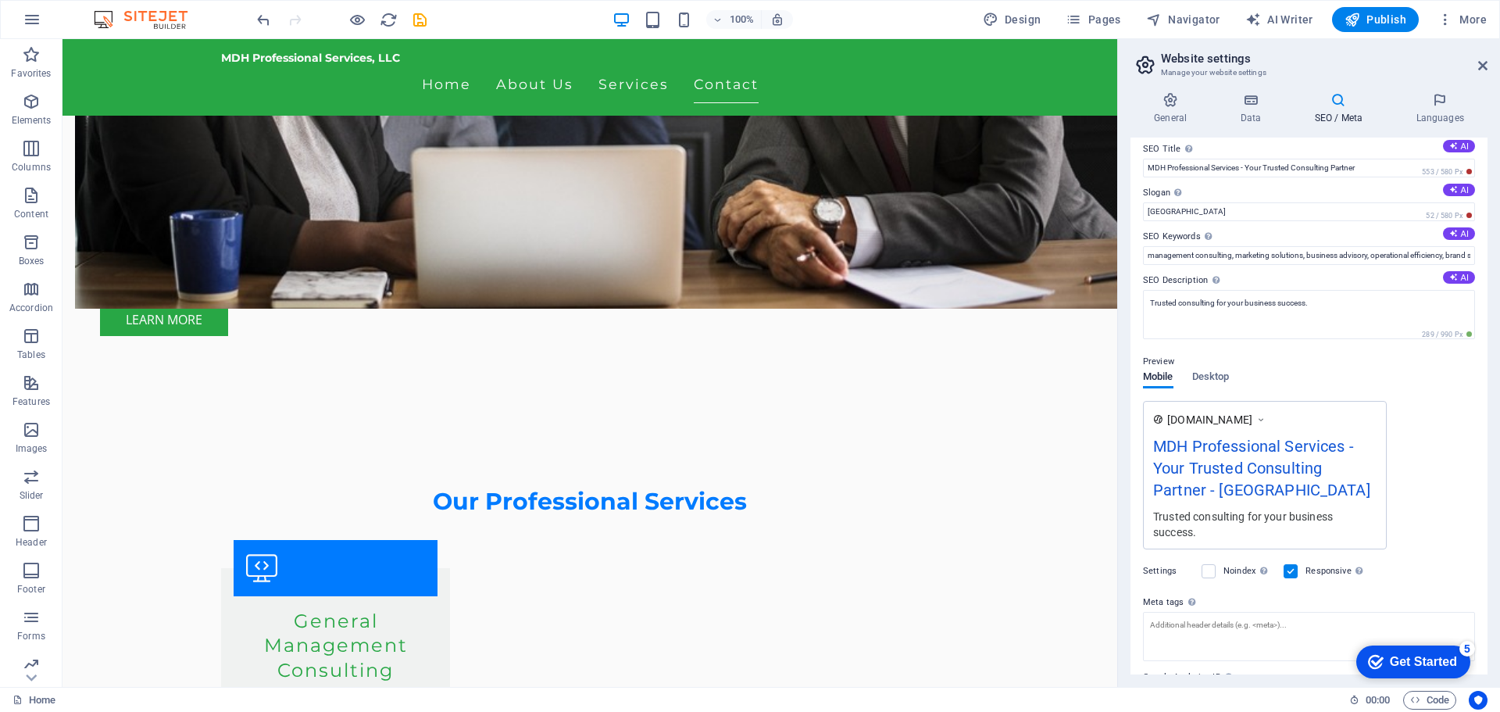
scroll to position [0, 0]
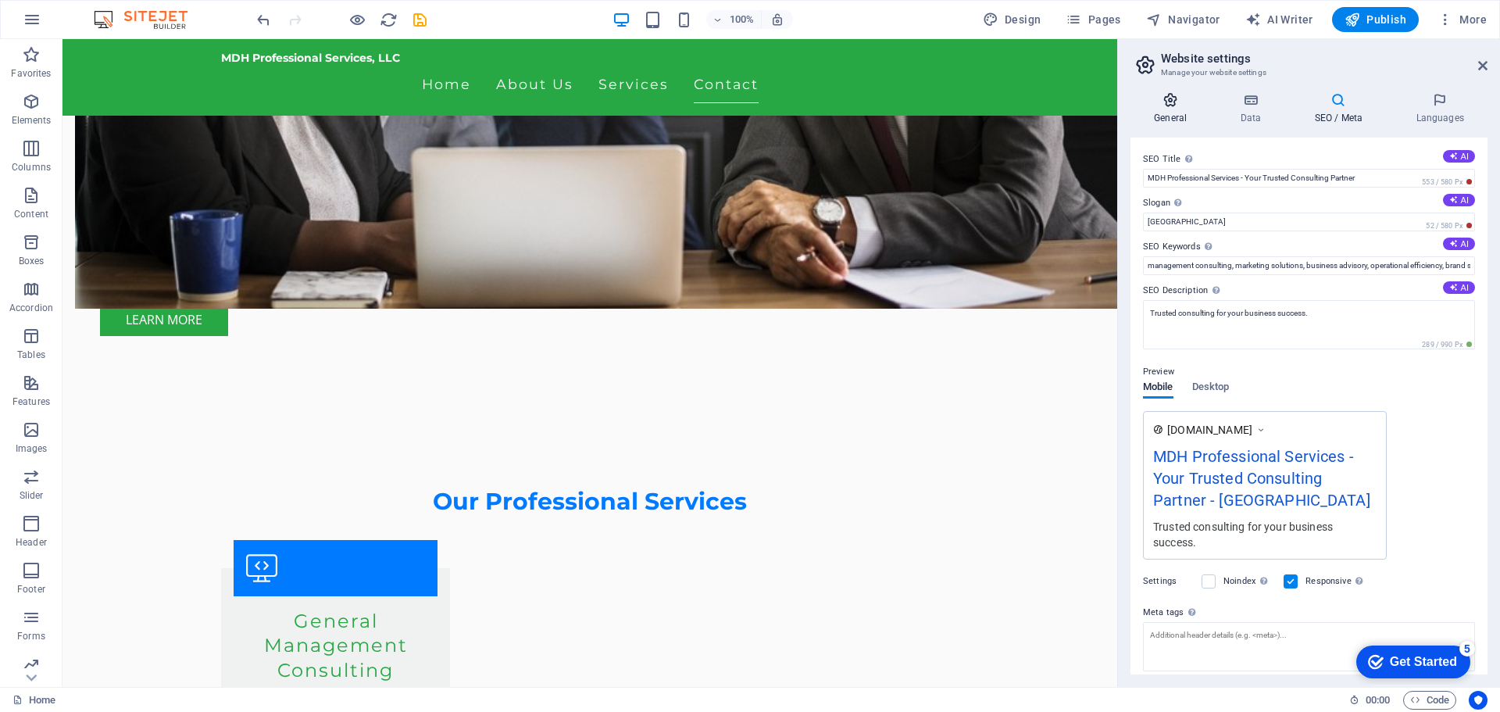
click at [1172, 107] on icon at bounding box center [1171, 100] width 80 height 16
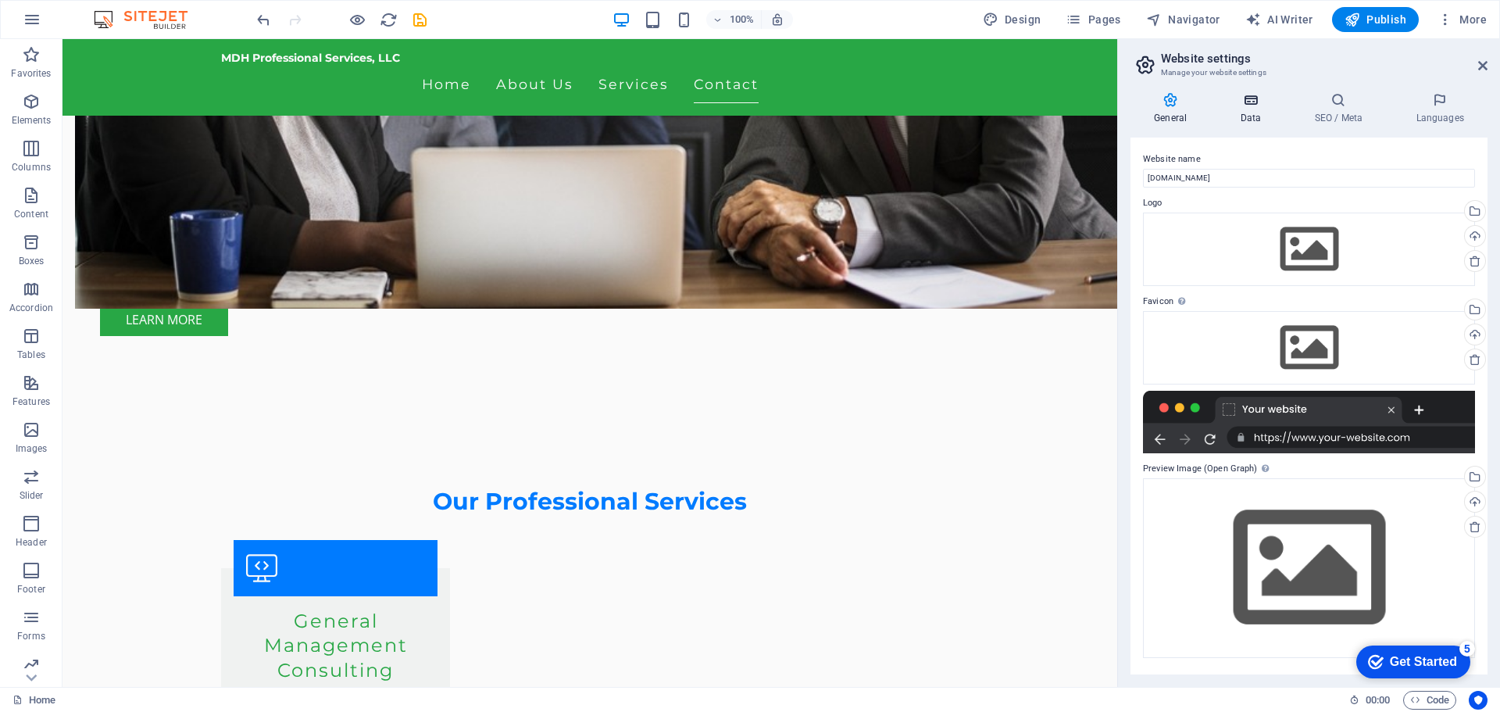
click at [1243, 105] on icon at bounding box center [1251, 100] width 68 height 16
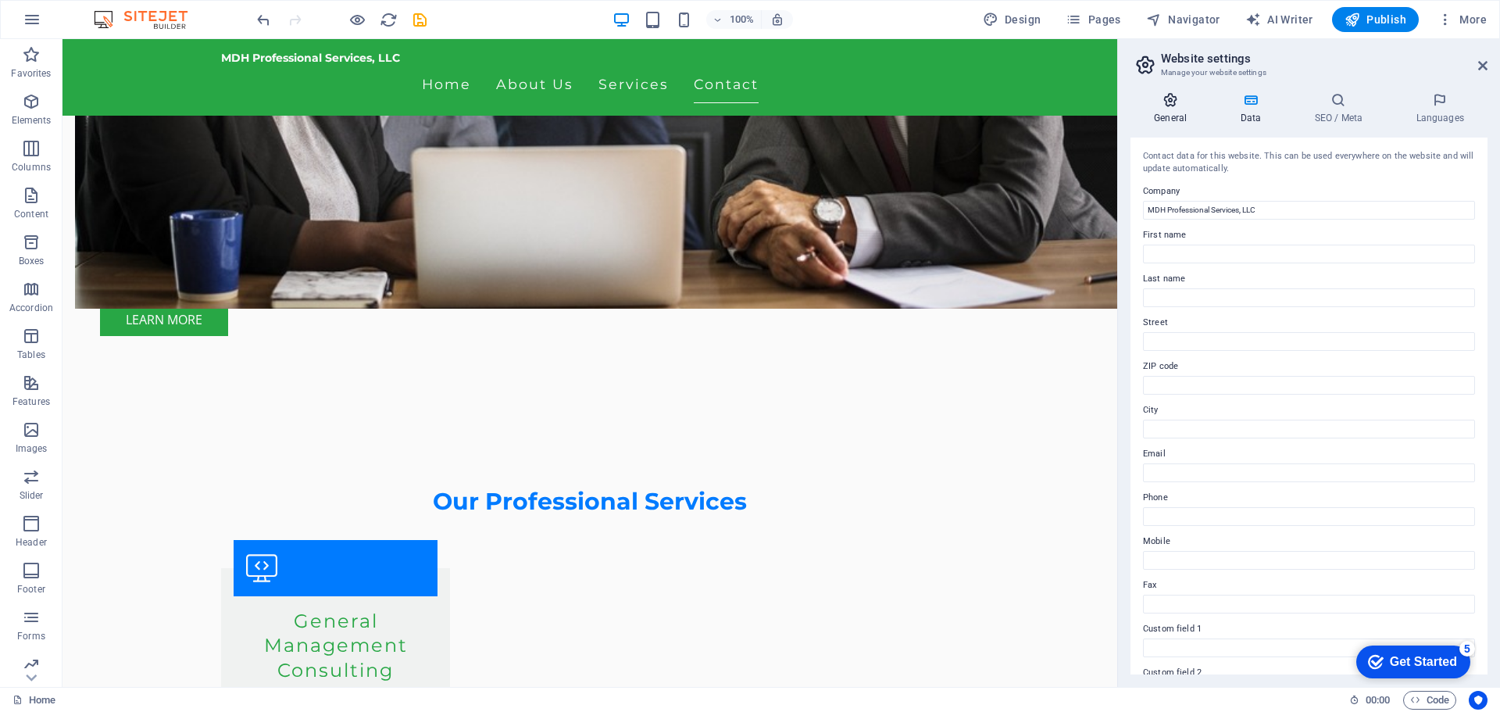
click at [1169, 114] on h4 "General" at bounding box center [1174, 108] width 86 height 33
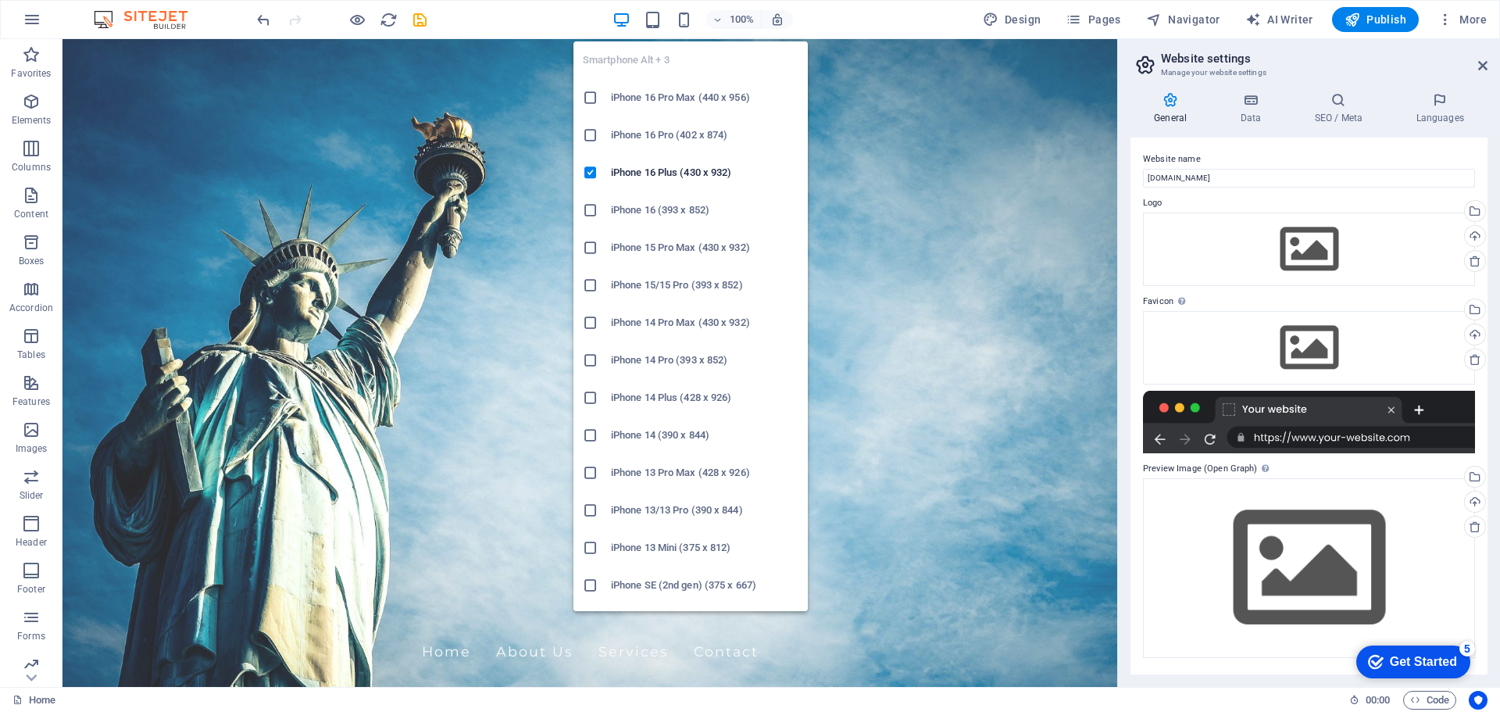
click at [687, 30] on div "Smartphone Alt + 3 iPhone 16 Pro Max (440 x 956) iPhone 16 Pro (402 x 874) iPho…" at bounding box center [691, 320] width 234 height 582
click at [692, 18] on icon "button" at bounding box center [684, 20] width 18 height 18
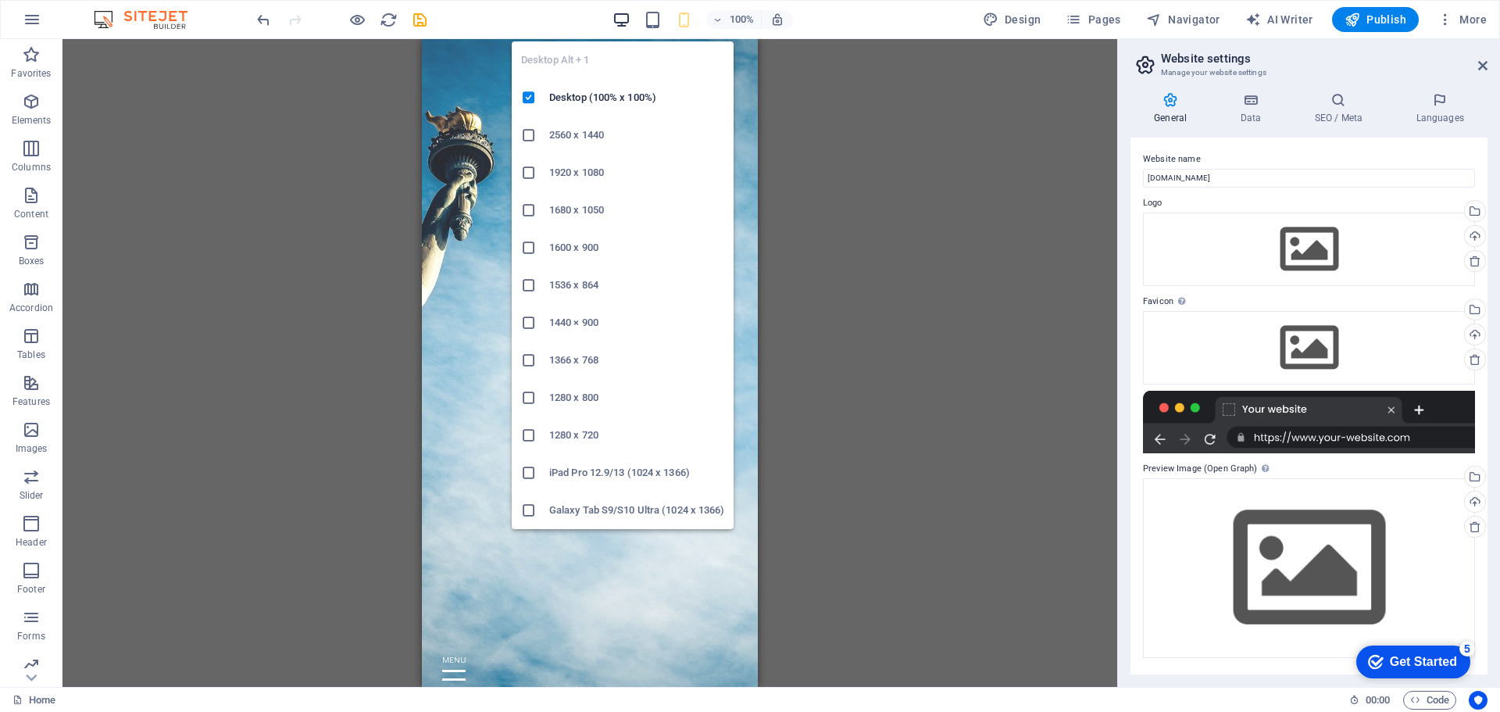
click at [618, 20] on icon "button" at bounding box center [622, 20] width 18 height 18
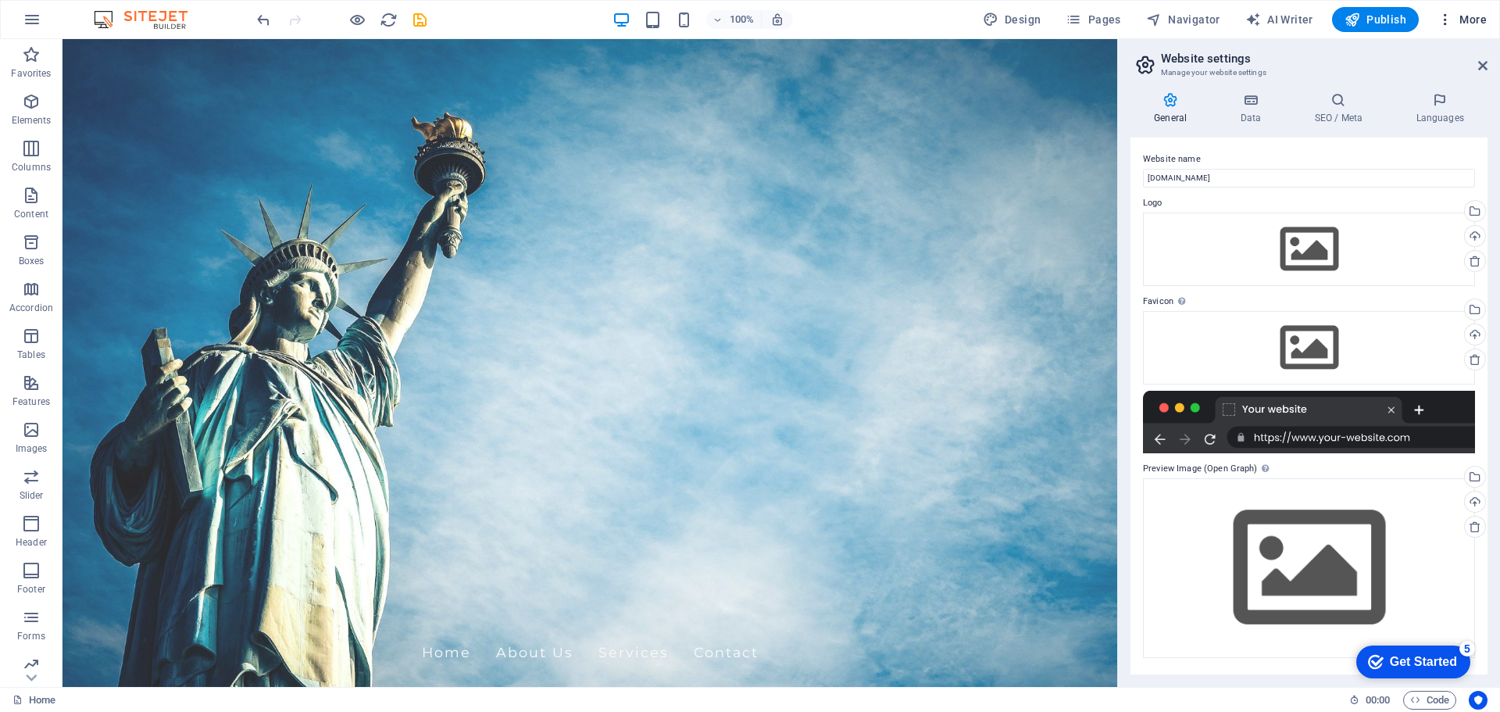
click at [1443, 14] on icon "button" at bounding box center [1446, 20] width 16 height 16
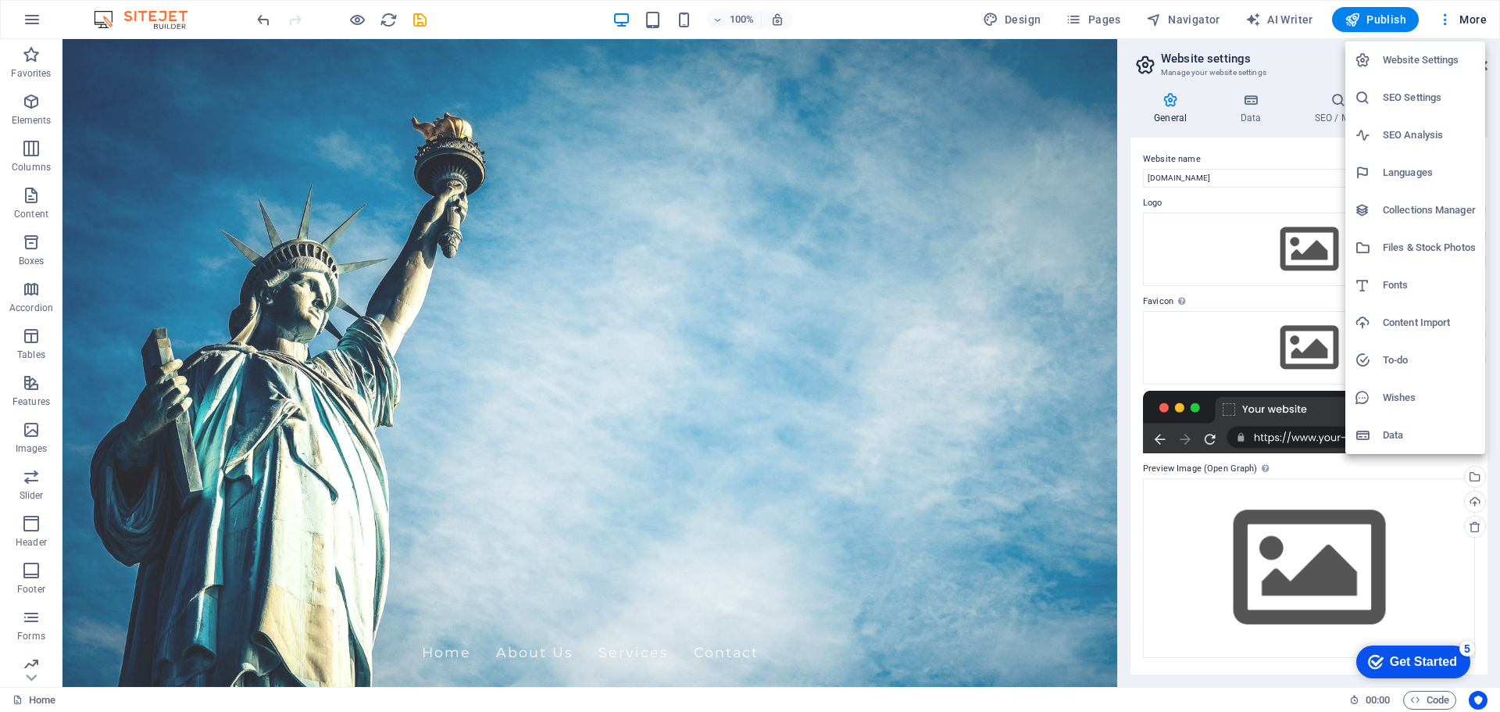
click at [1422, 134] on h6 "SEO Analysis" at bounding box center [1429, 135] width 93 height 19
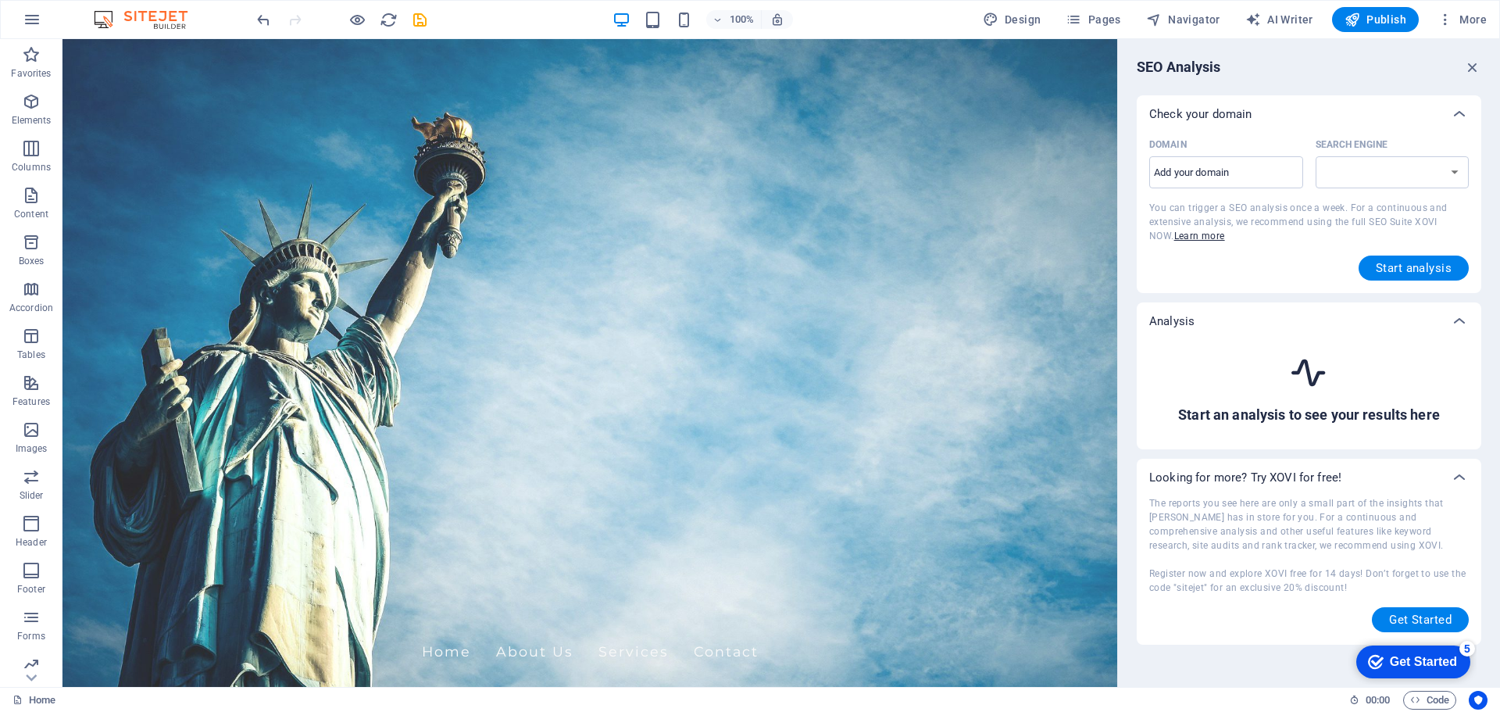
select select "[DOMAIN_NAME]"
click at [1445, 27] on button "More" at bounding box center [1463, 19] width 62 height 25
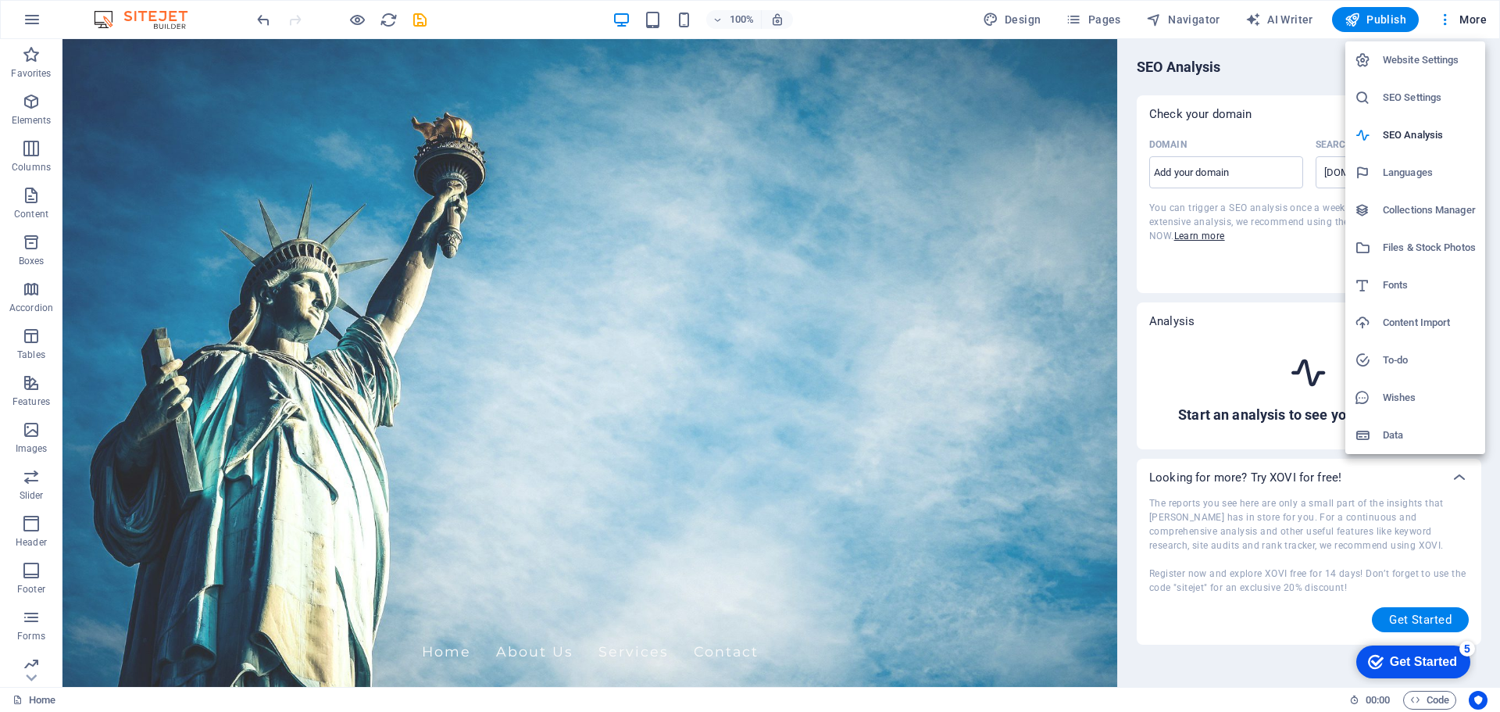
click at [1400, 249] on h6 "Files & Stock Photos" at bounding box center [1429, 247] width 93 height 19
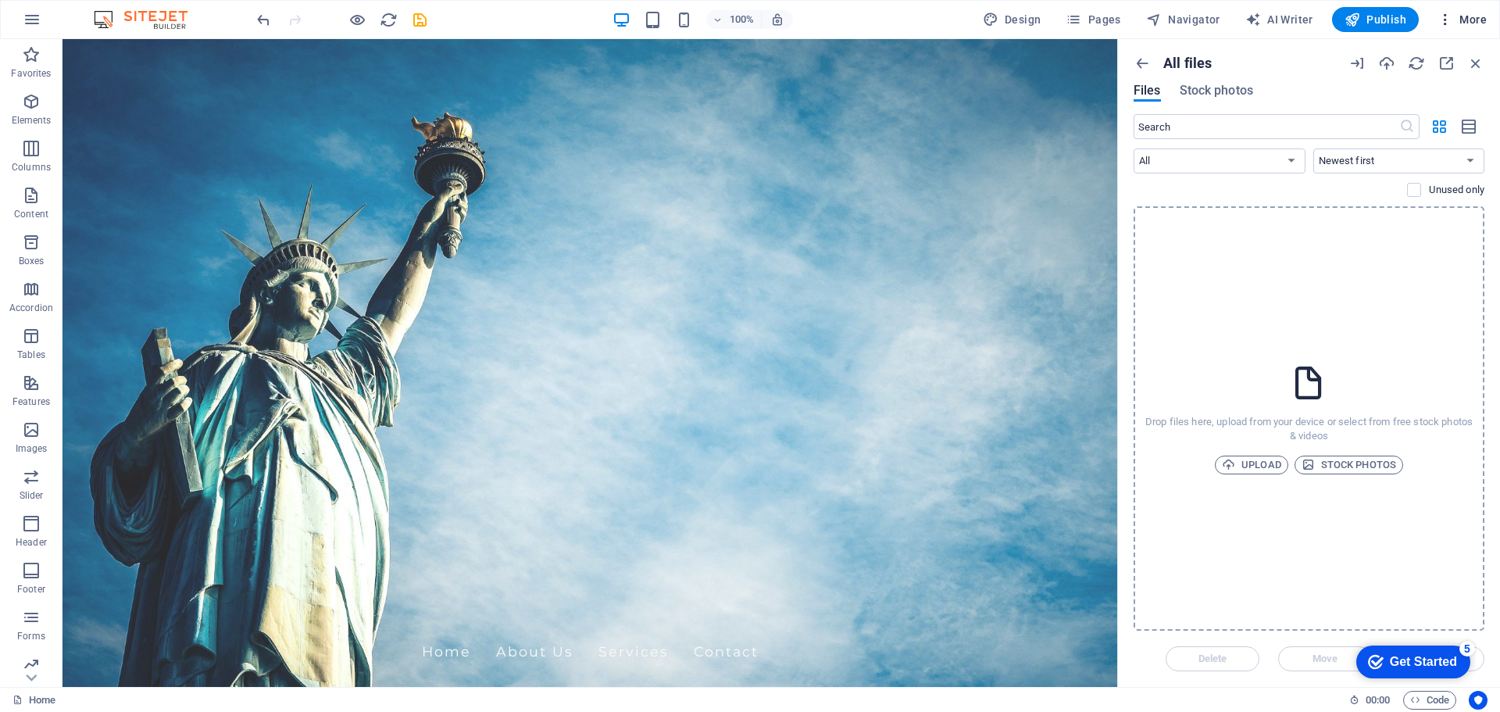
click at [1441, 23] on icon "button" at bounding box center [1446, 20] width 16 height 16
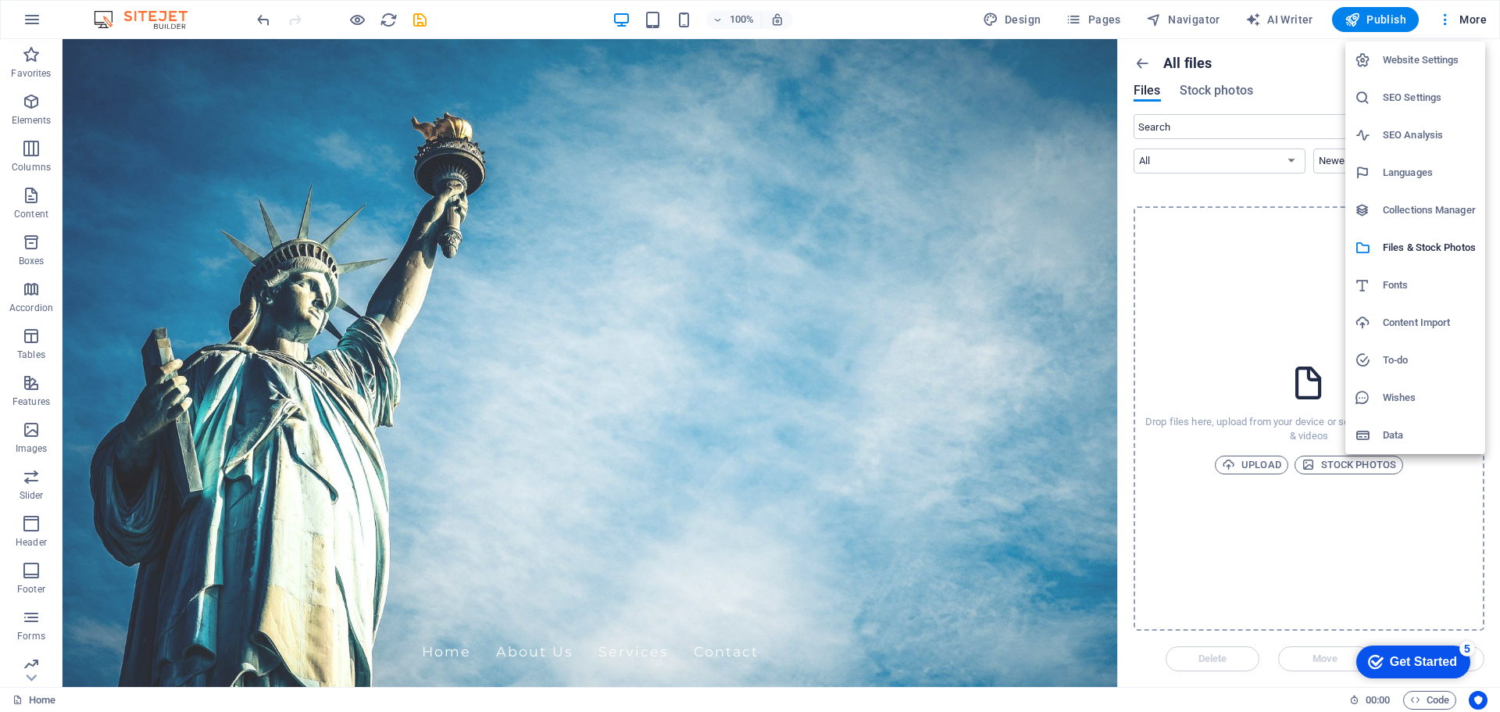
click at [1409, 327] on h6 "Content Import" at bounding box center [1429, 322] width 93 height 19
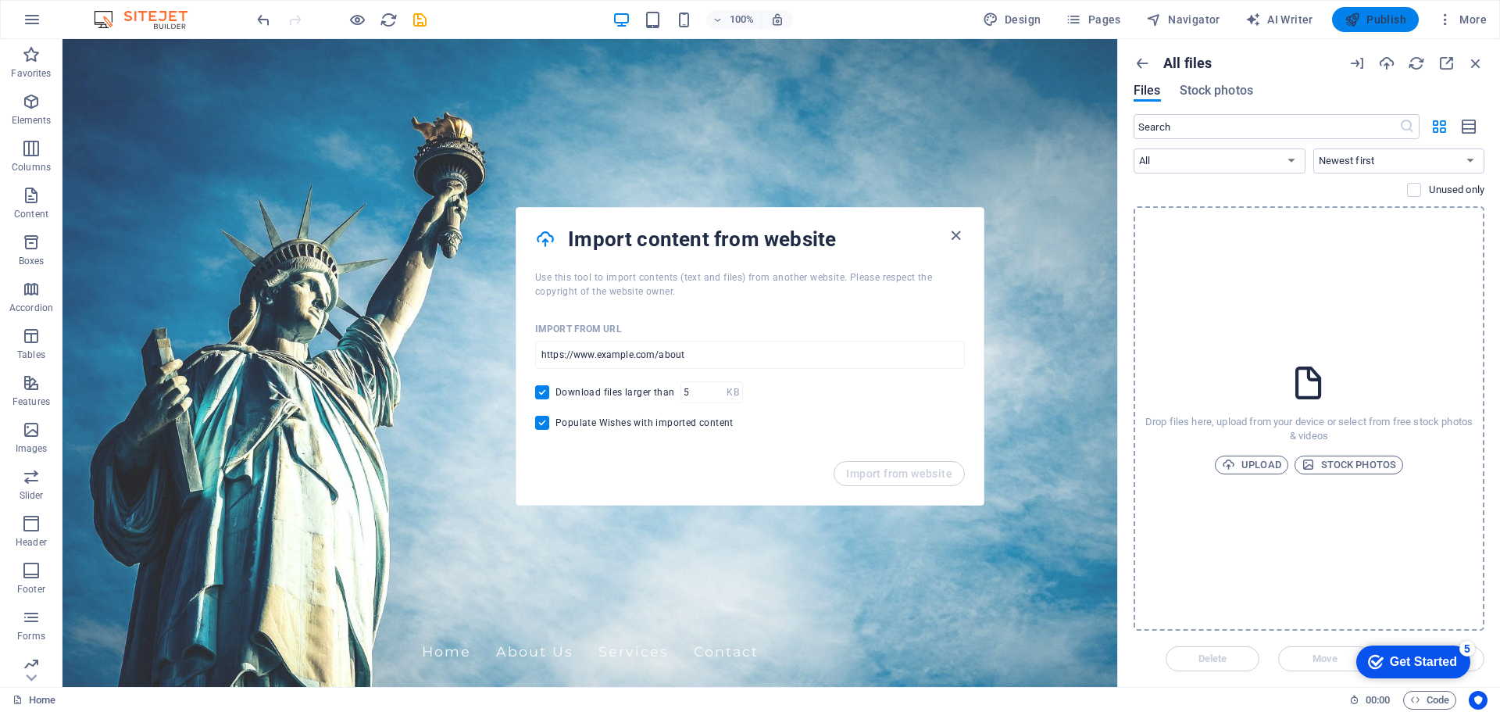
click at [1374, 26] on span "Publish" at bounding box center [1376, 20] width 62 height 16
